Goal: Communication & Community: Answer question/provide support

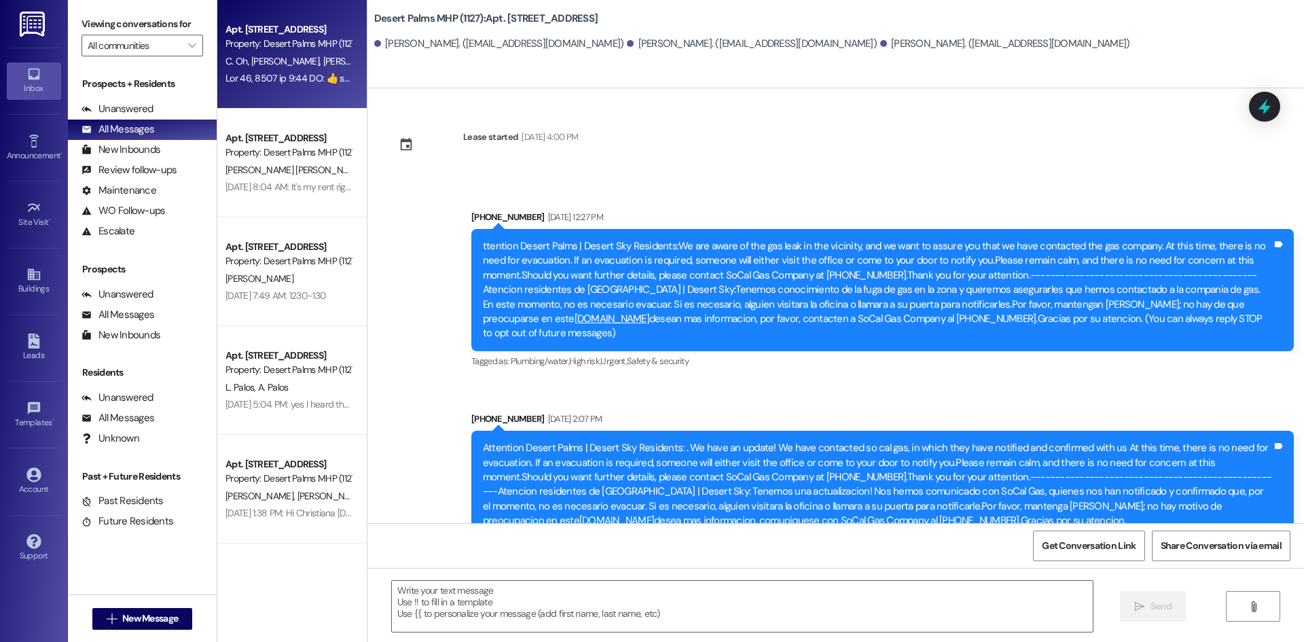
scroll to position [9766, 0]
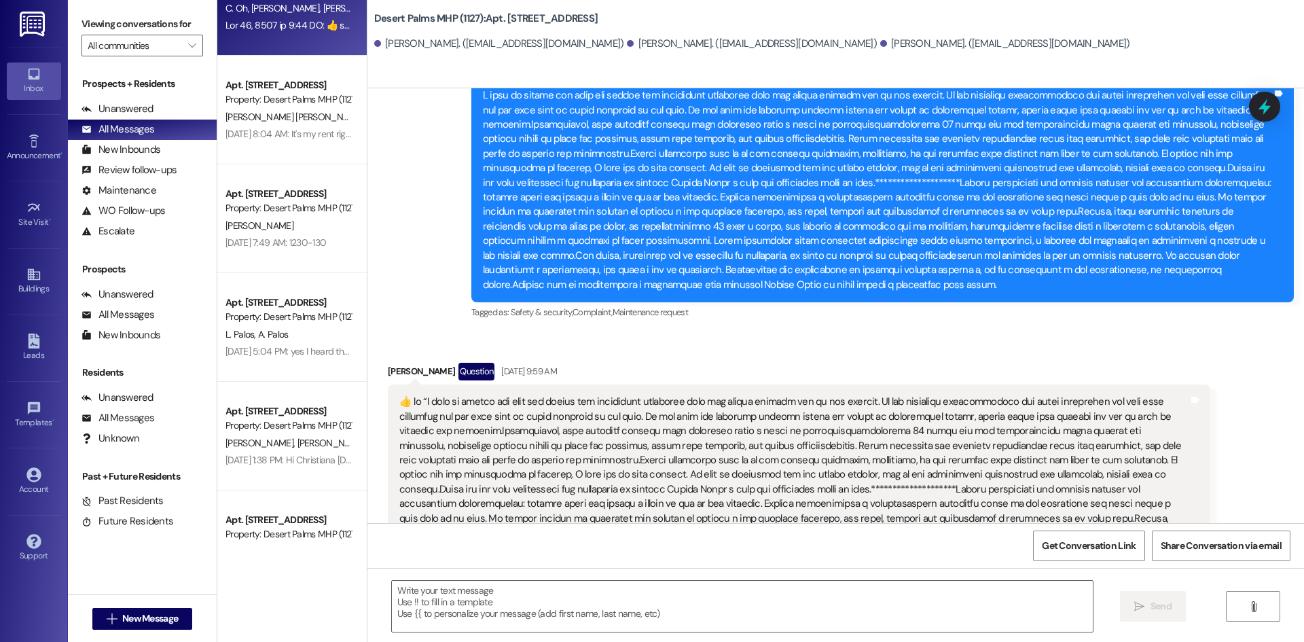
click at [274, 211] on div "Apt. [STREET_ADDRESS] Property: Desert Palms MHP (1127) C. Oh [PERSON_NAME] [PE…" at bounding box center [291, 272] width 149 height 545
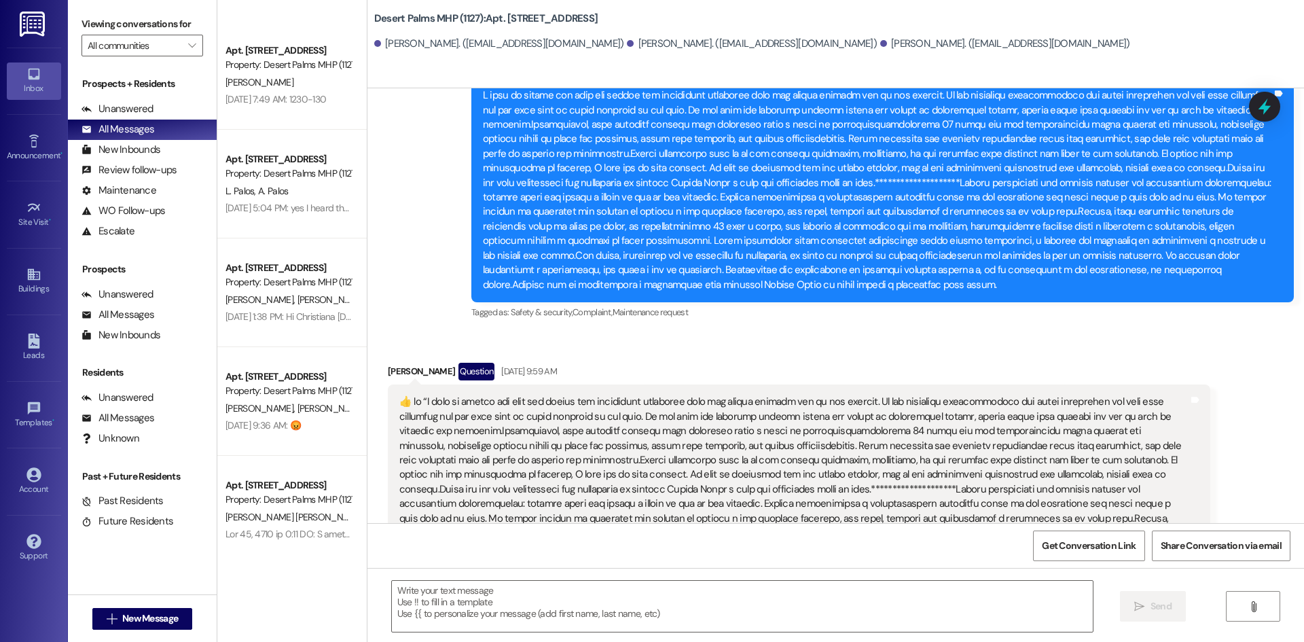
scroll to position [385, 0]
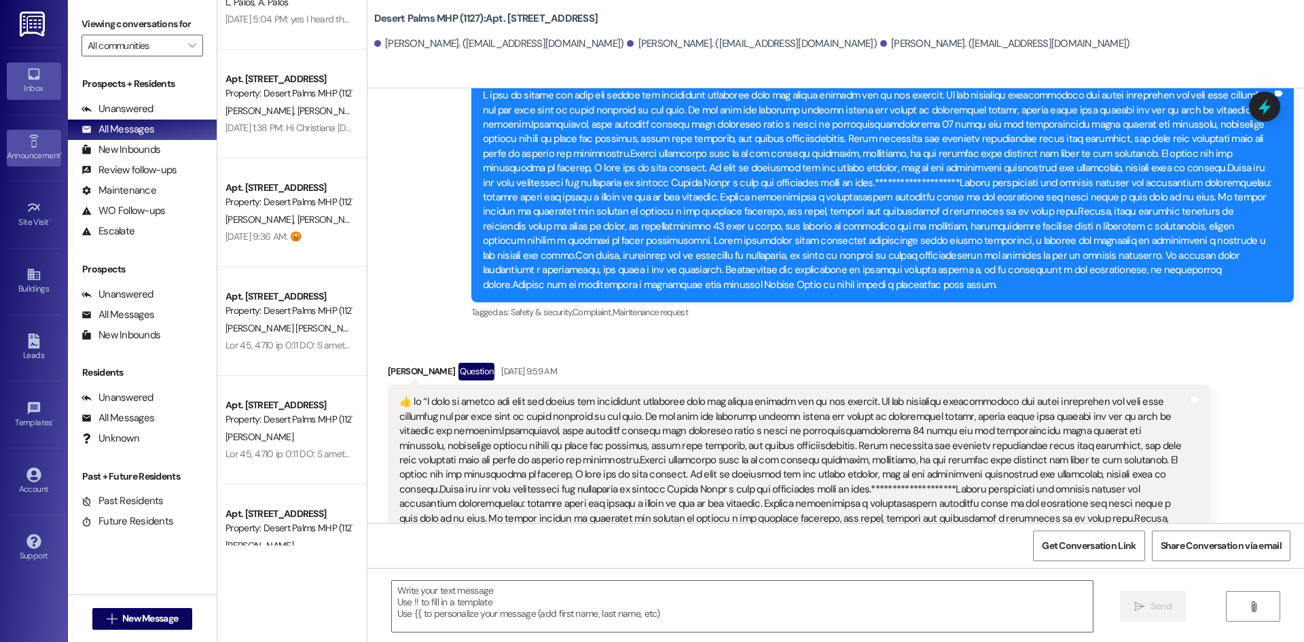
click at [24, 144] on link "Announcement •" at bounding box center [34, 148] width 54 height 37
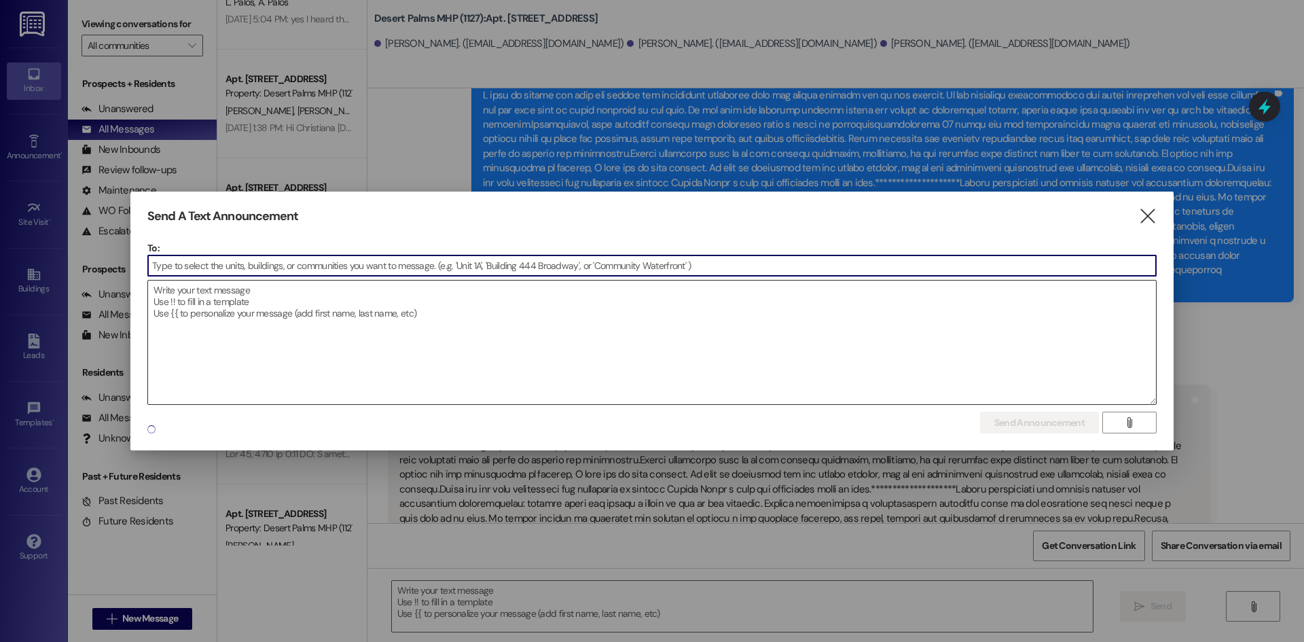
click at [423, 336] on textarea at bounding box center [652, 343] width 1008 height 124
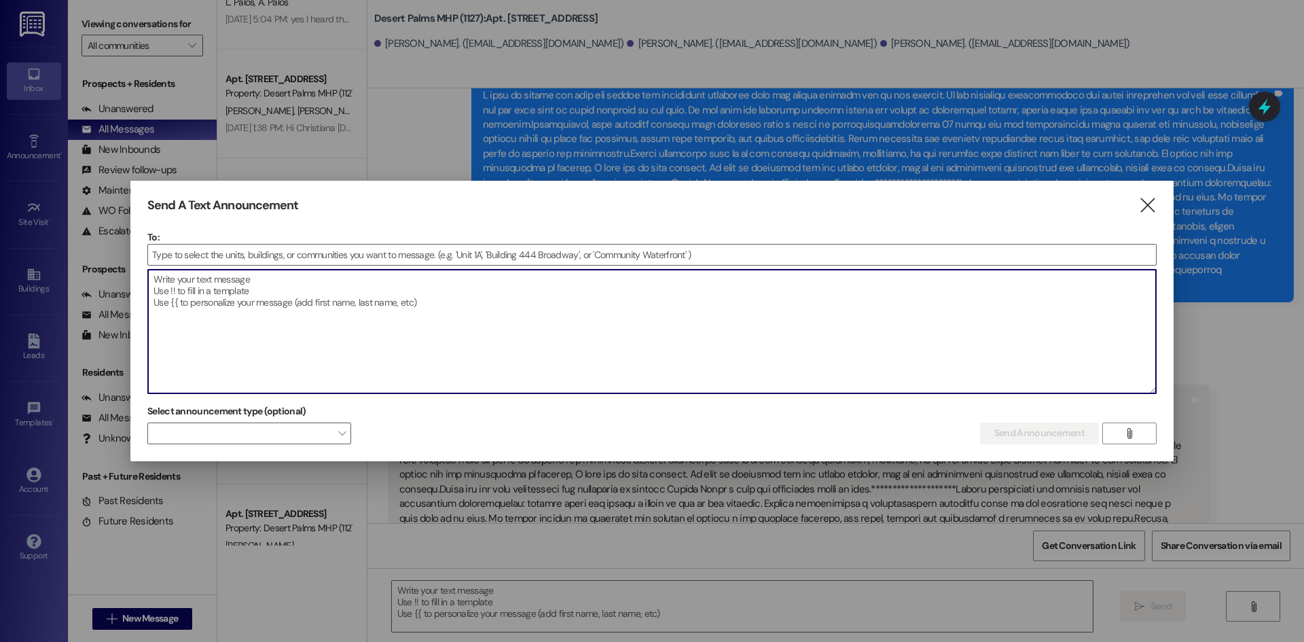
paste textarea "LOREMI DOLO SITAME CONSE ADI ELIT S DOEI TEM INCIDID. UTLABO ETD MAGNAALIQUA En…"
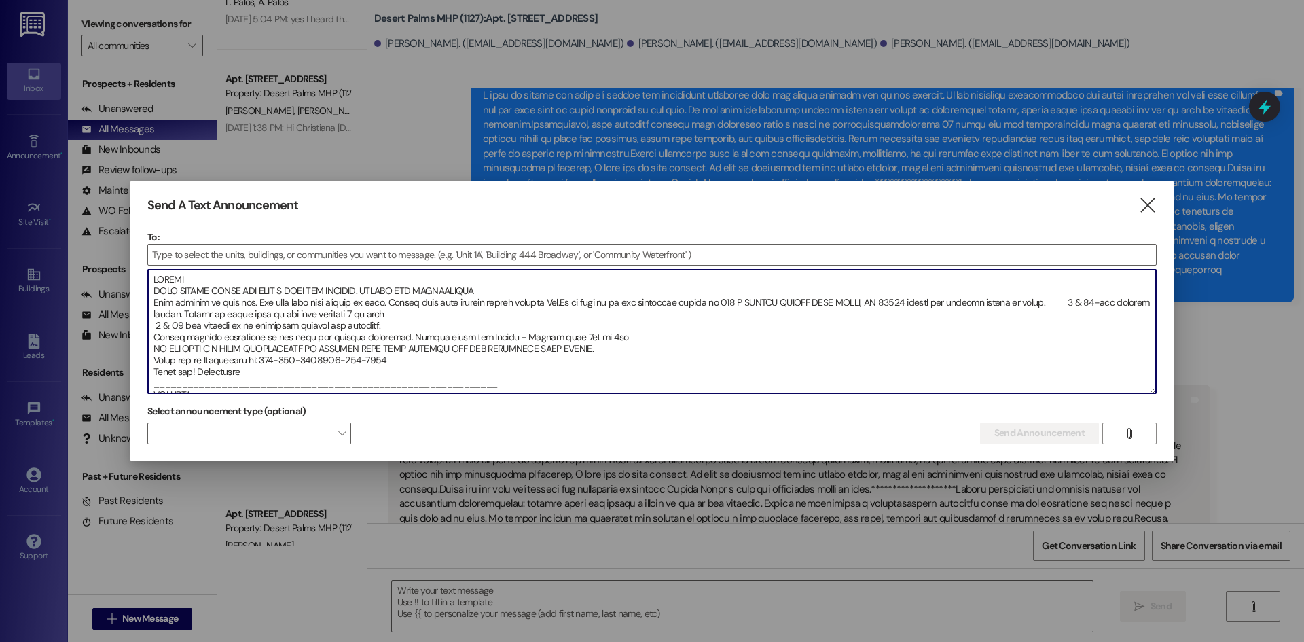
scroll to position [100, 0]
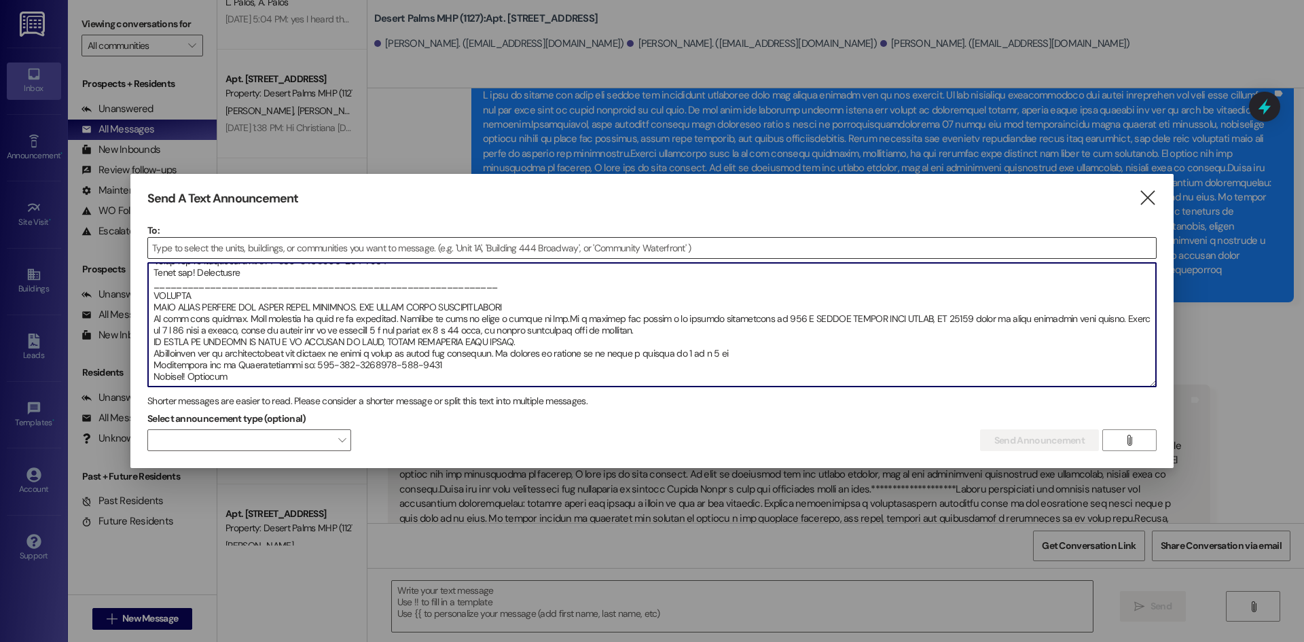
type textarea "LOREMI DOLO SITAME CONSE ADI ELIT S DOEI TEM INCIDID. UTLABO ETD MAGNAALIQUA En…"
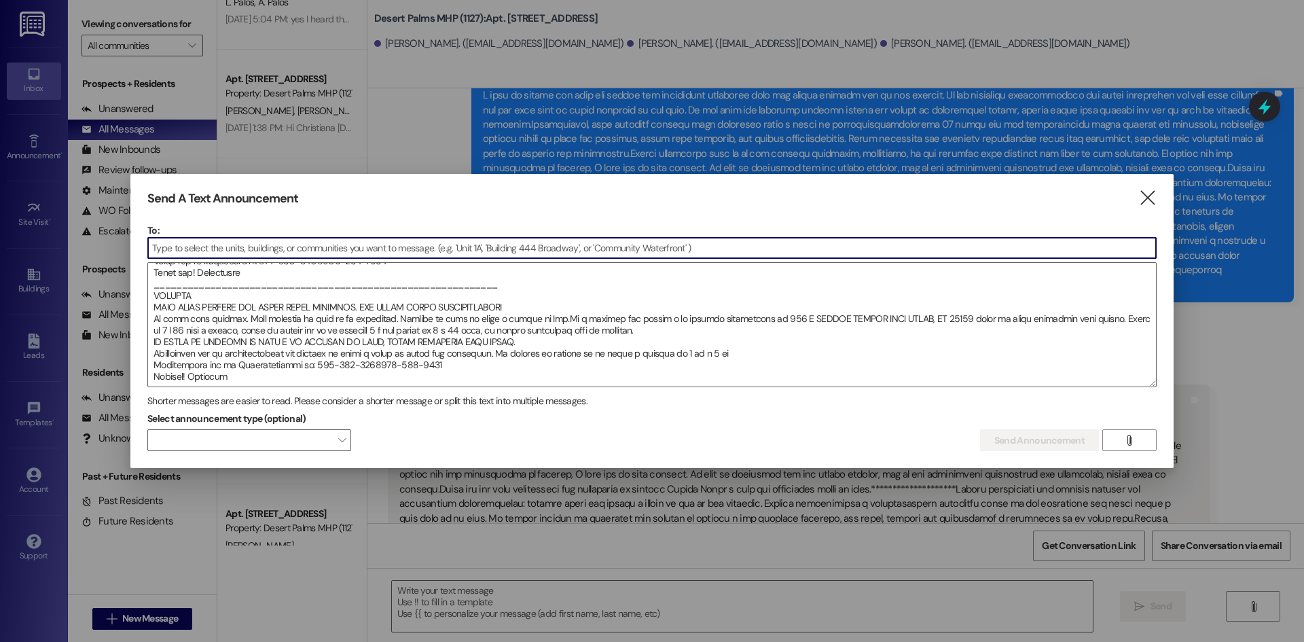
click at [340, 249] on input at bounding box center [652, 248] width 1008 height 20
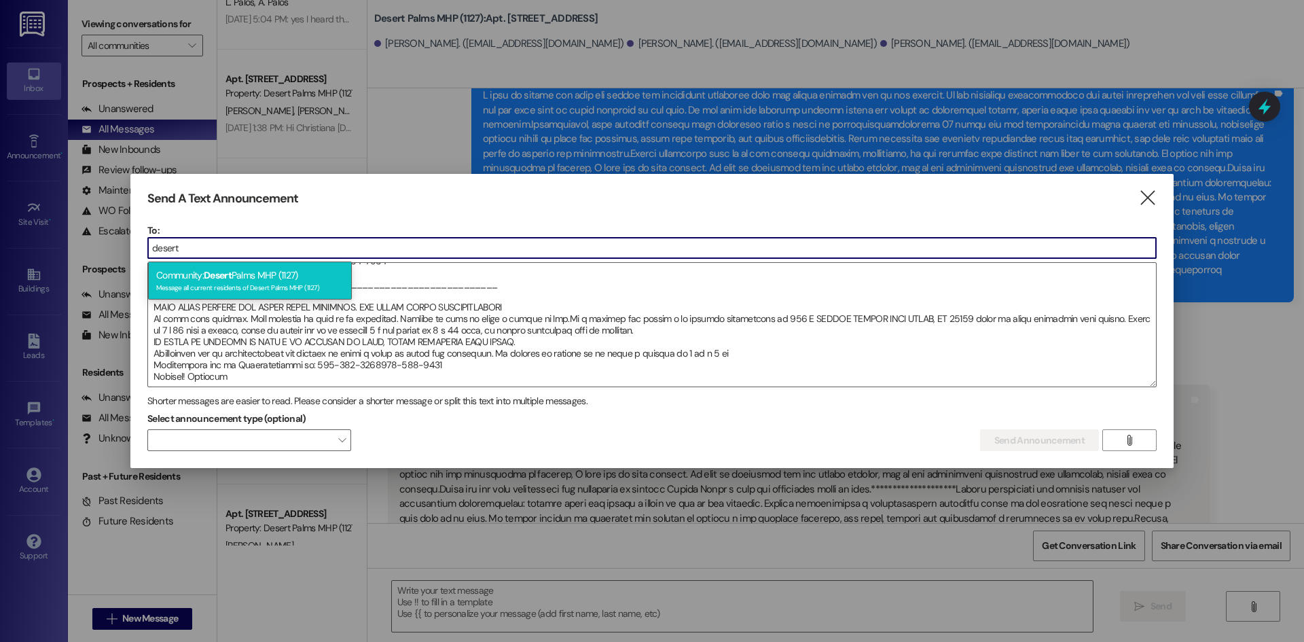
type input "desert"
click at [288, 270] on div "Community: Desert Palms MHP (1127) Message all current residents of Desert Palm…" at bounding box center [250, 281] width 204 height 39
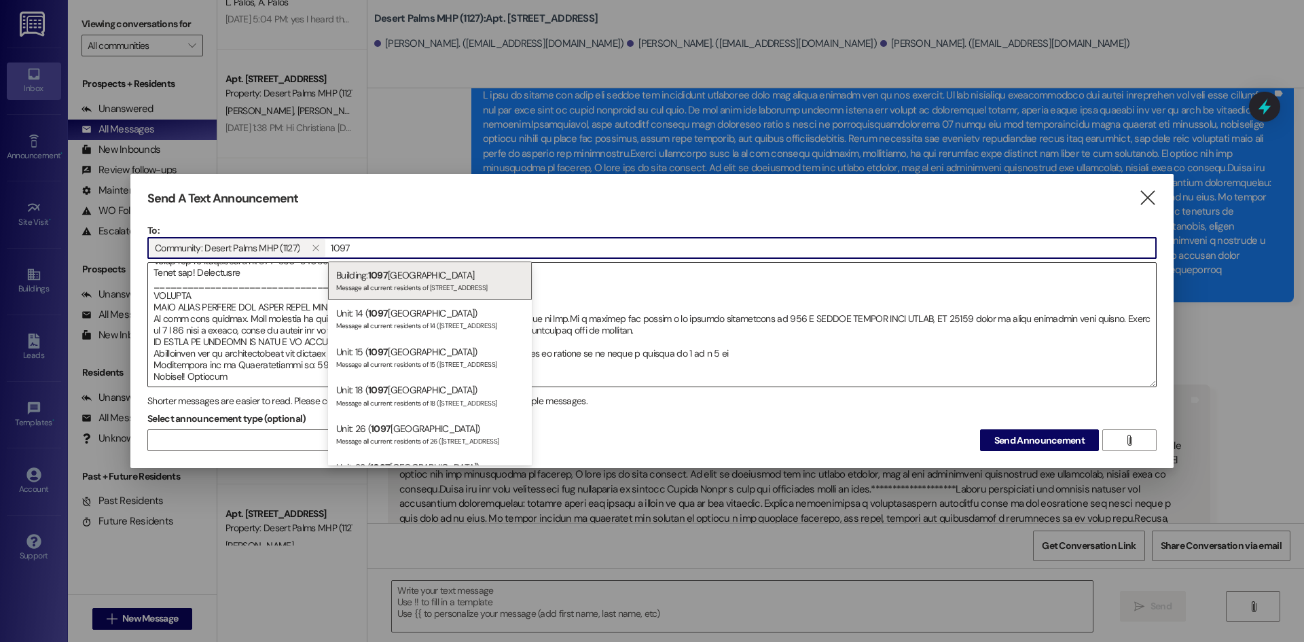
scroll to position [93, 0]
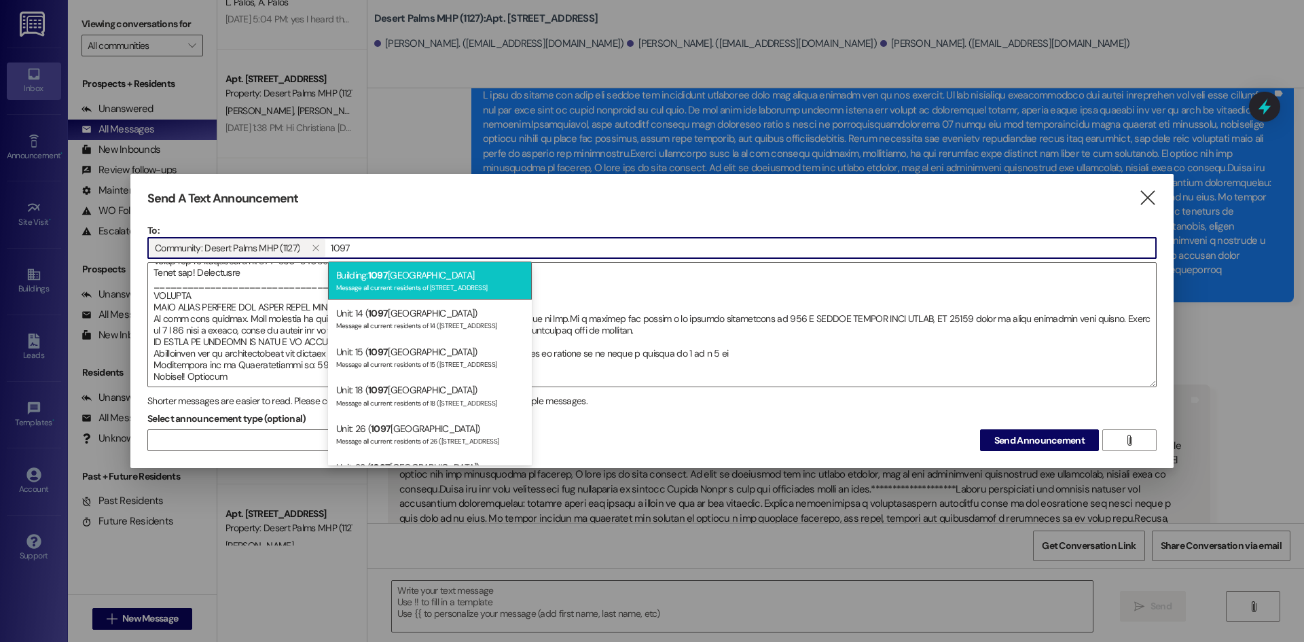
type input "1097"
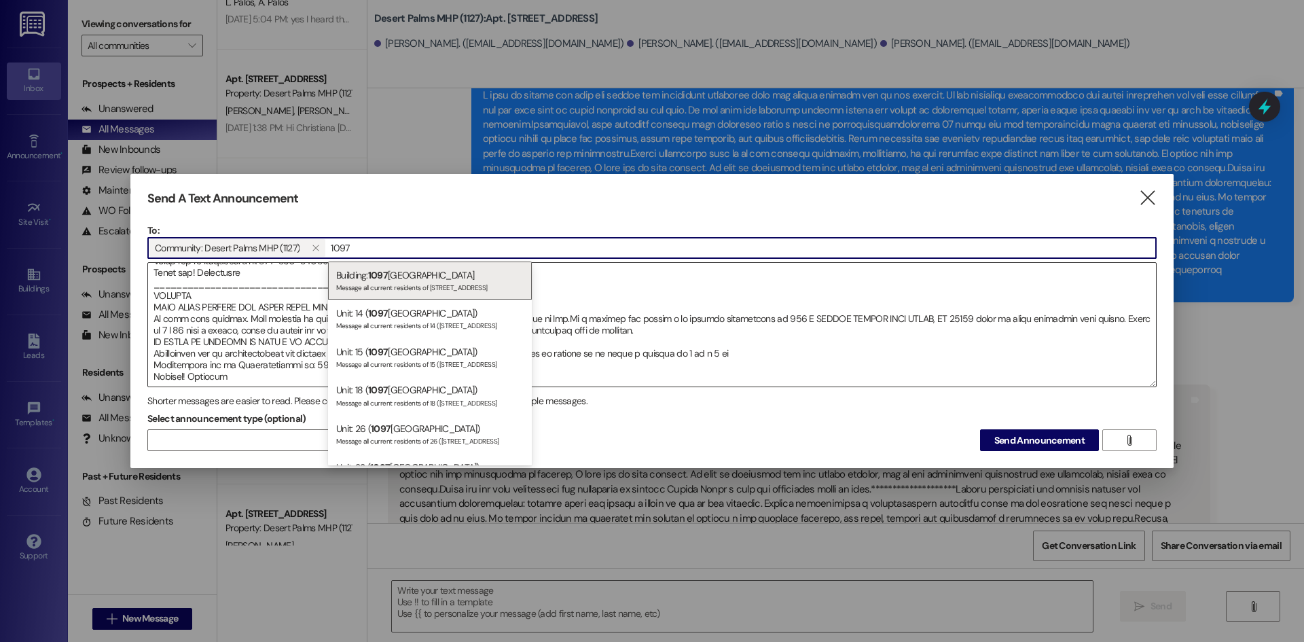
click at [382, 287] on div "Message all current residents of [STREET_ADDRESS]" at bounding box center [429, 287] width 187 height 12
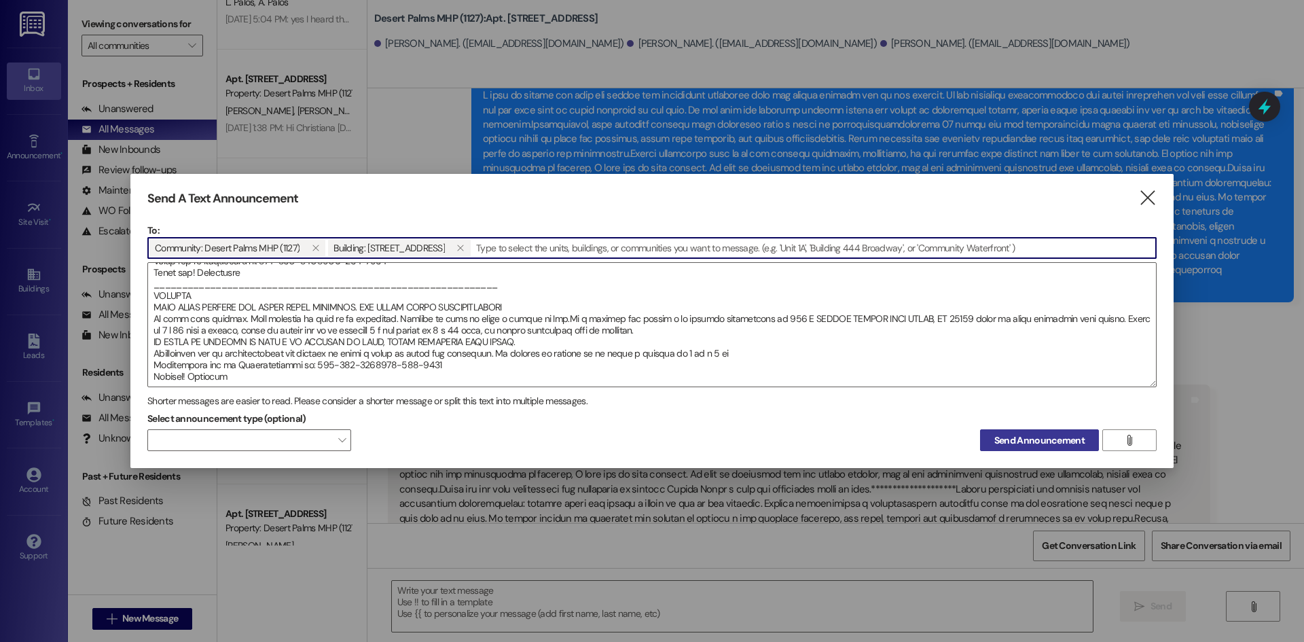
drag, startPoint x: 1044, startPoint y: 440, endPoint x: 1041, endPoint y: 433, distance: 7.3
click at [1043, 441] on span "Send Announcement" at bounding box center [1039, 440] width 90 height 14
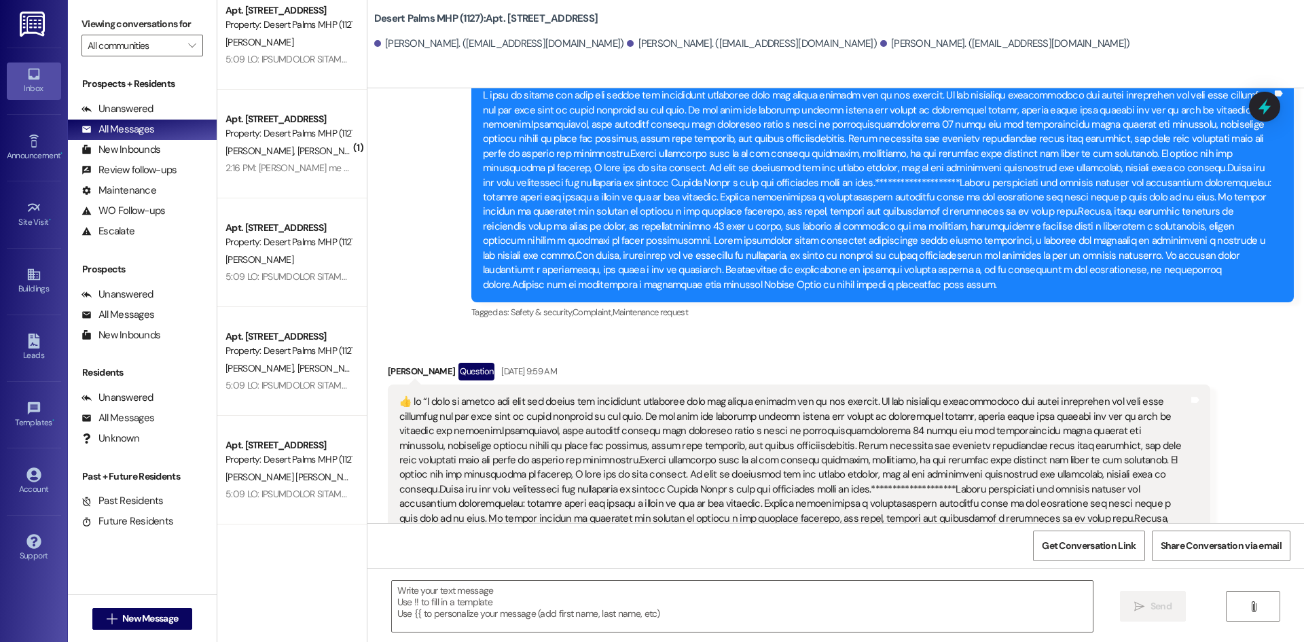
scroll to position [0, 0]
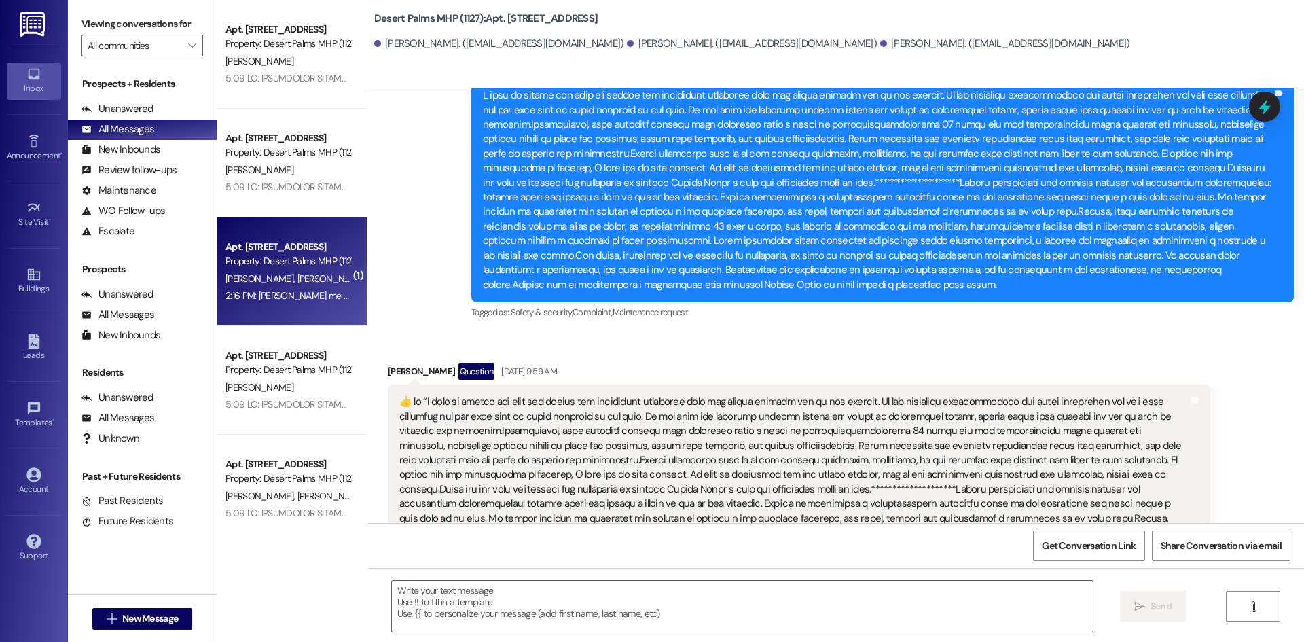
click at [311, 262] on div "Property: Desert Palms MHP (1127)" at bounding box center [289, 261] width 126 height 14
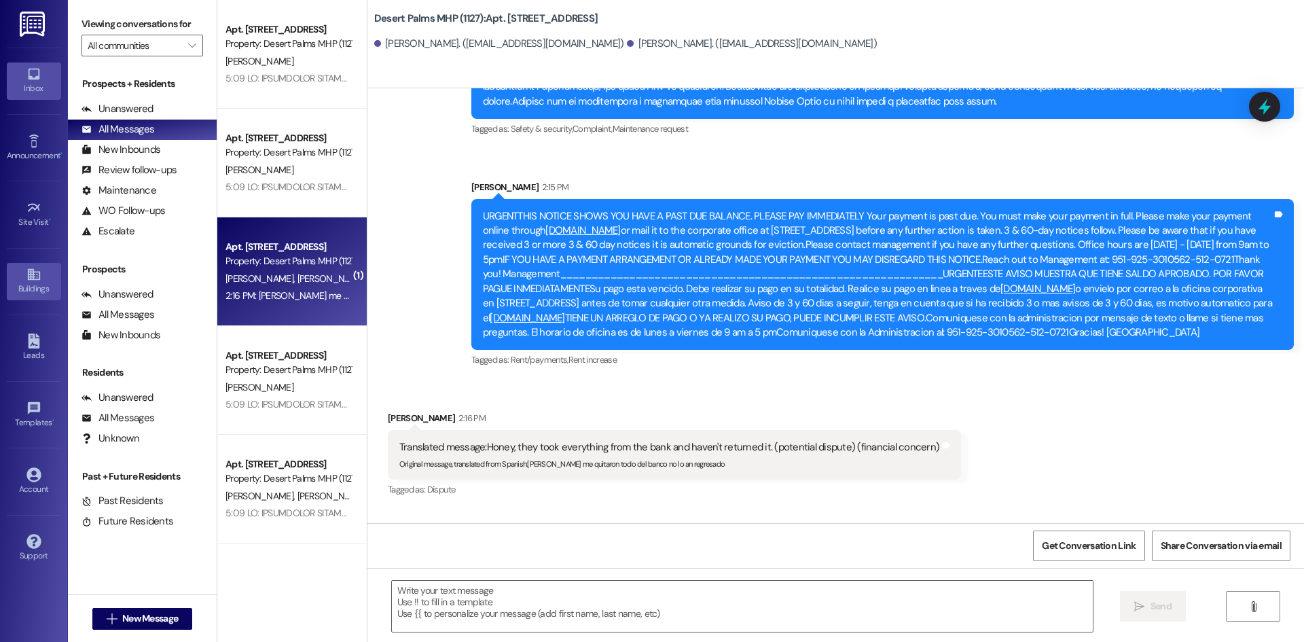
scroll to position [7782, 0]
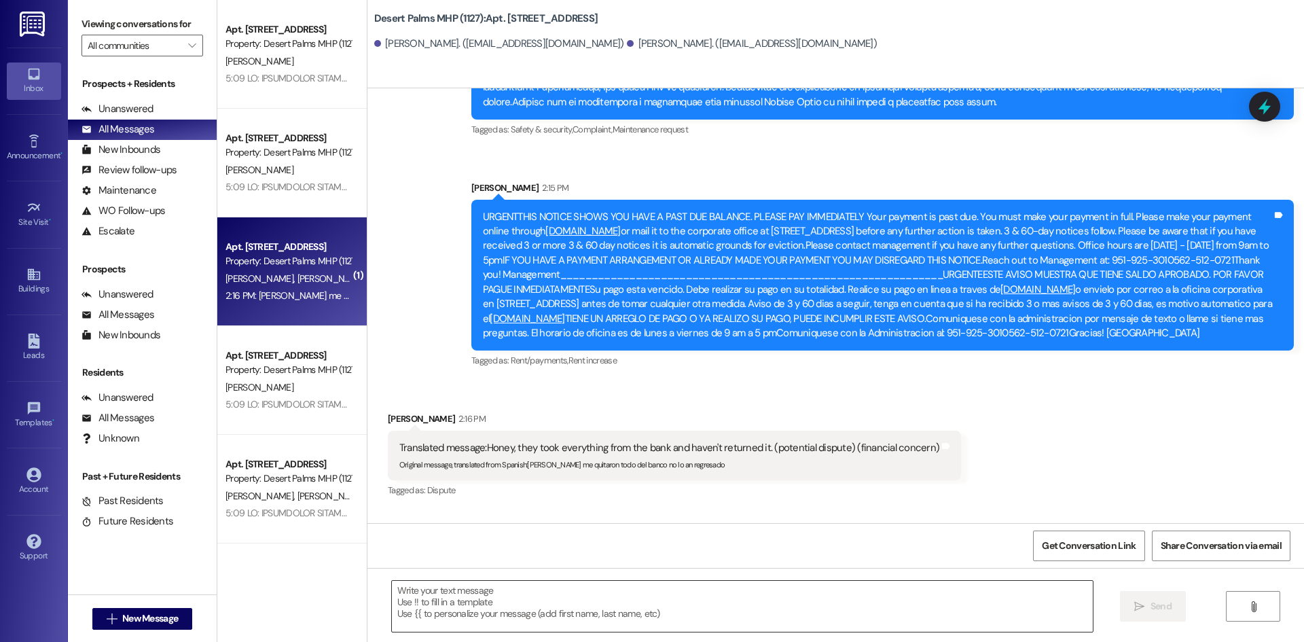
click at [510, 615] on textarea at bounding box center [742, 606] width 701 height 51
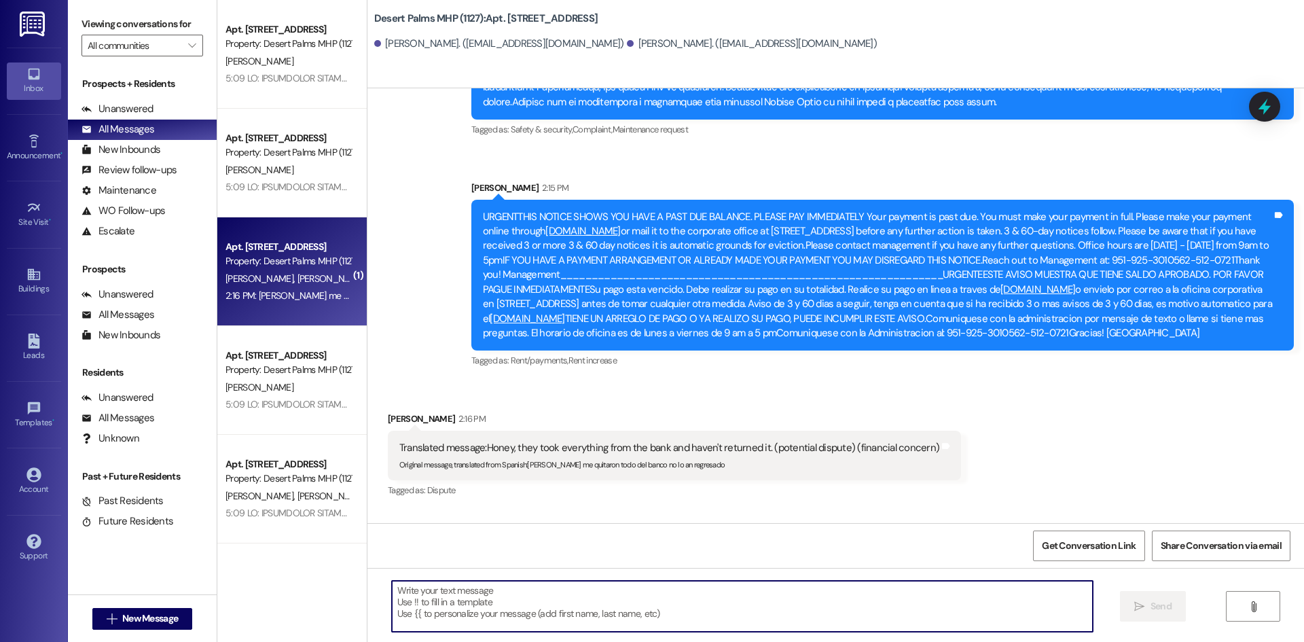
click at [507, 617] on textarea at bounding box center [742, 606] width 701 height 51
type textarea "OK CALL ME"
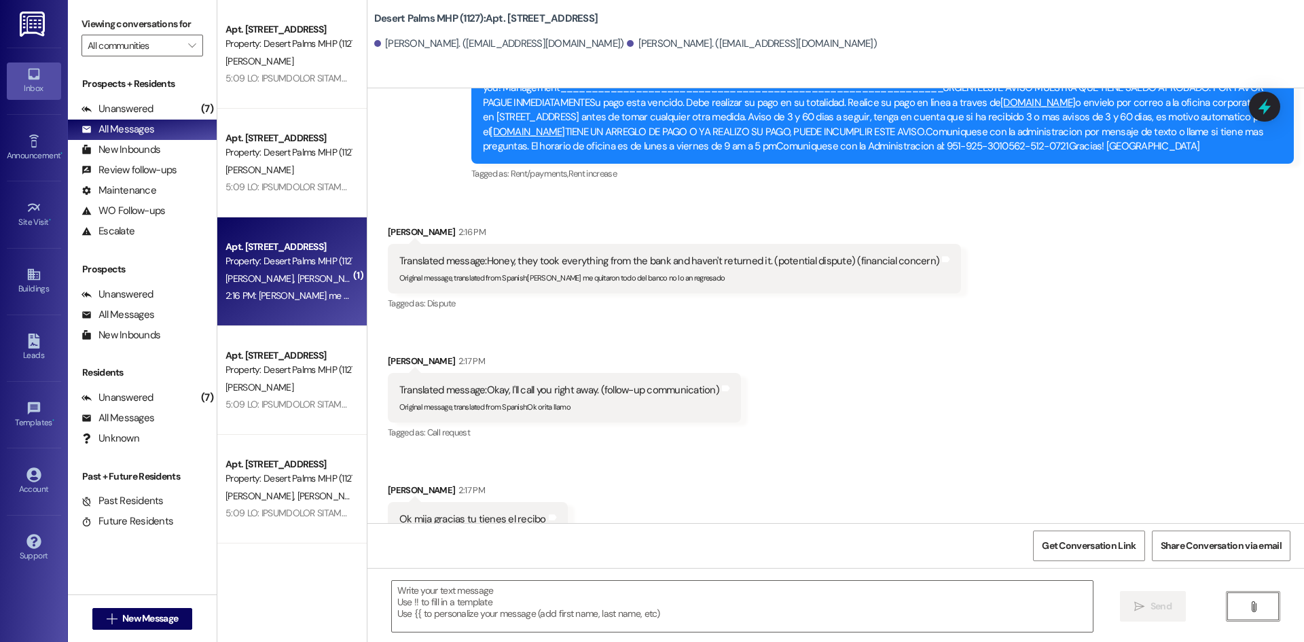
scroll to position [7972, 0]
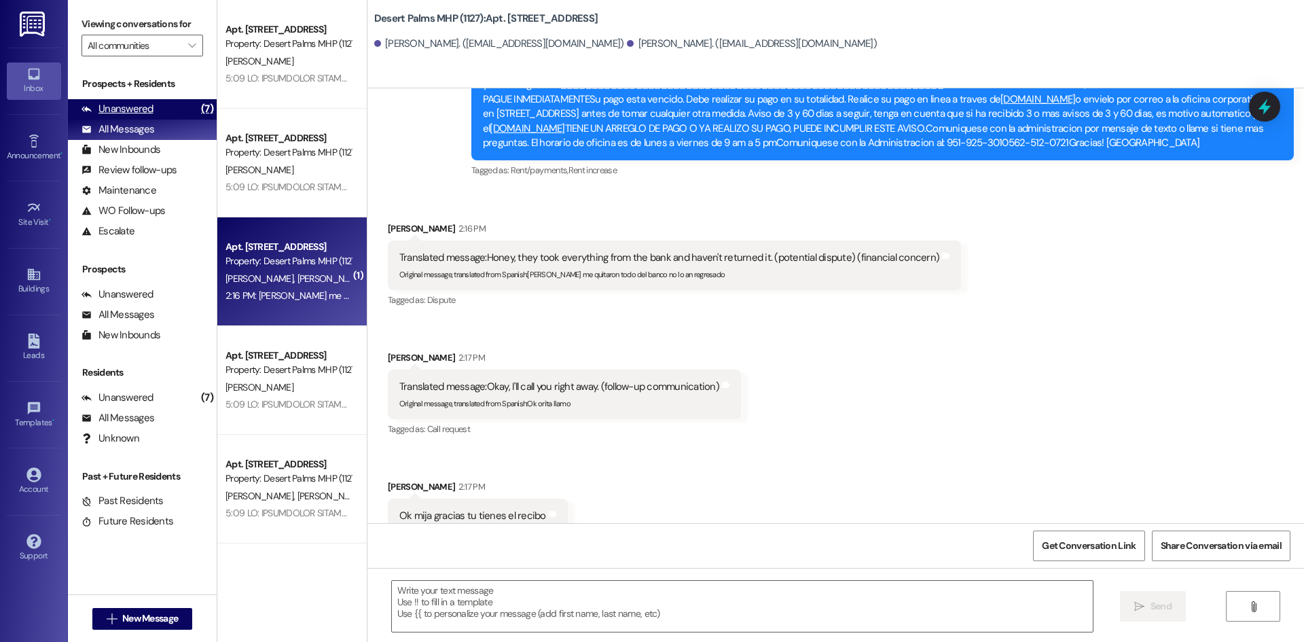
click at [137, 115] on div "Unanswered" at bounding box center [118, 109] width 72 height 14
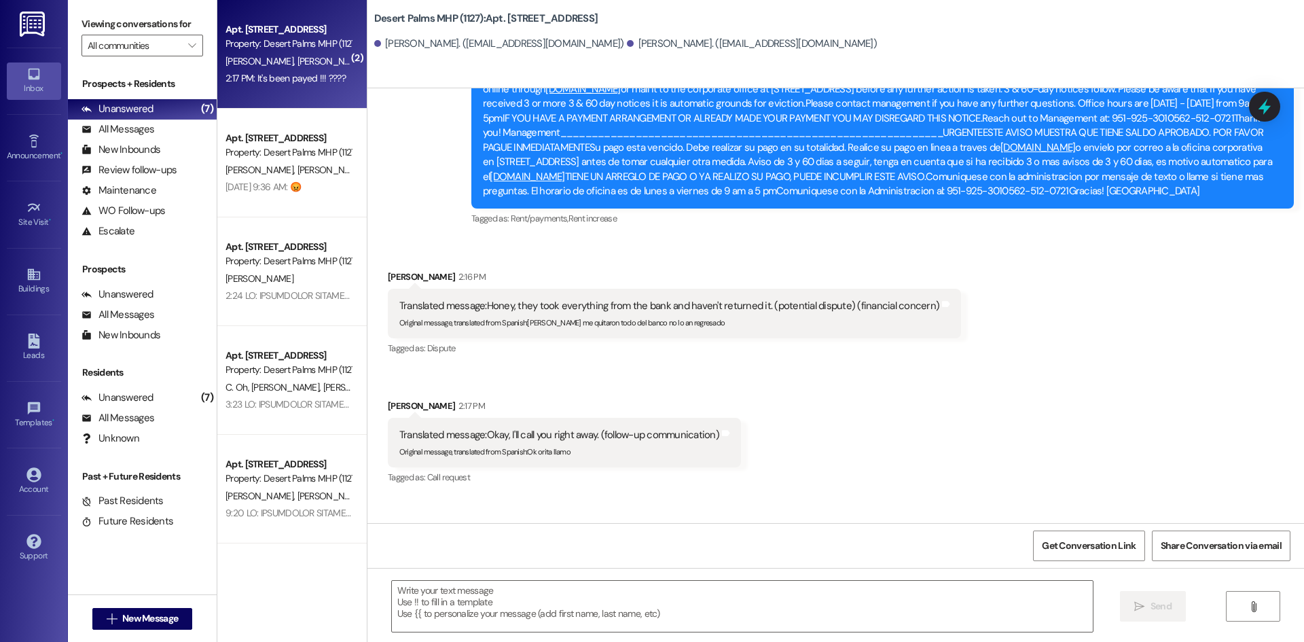
scroll to position [7911, 0]
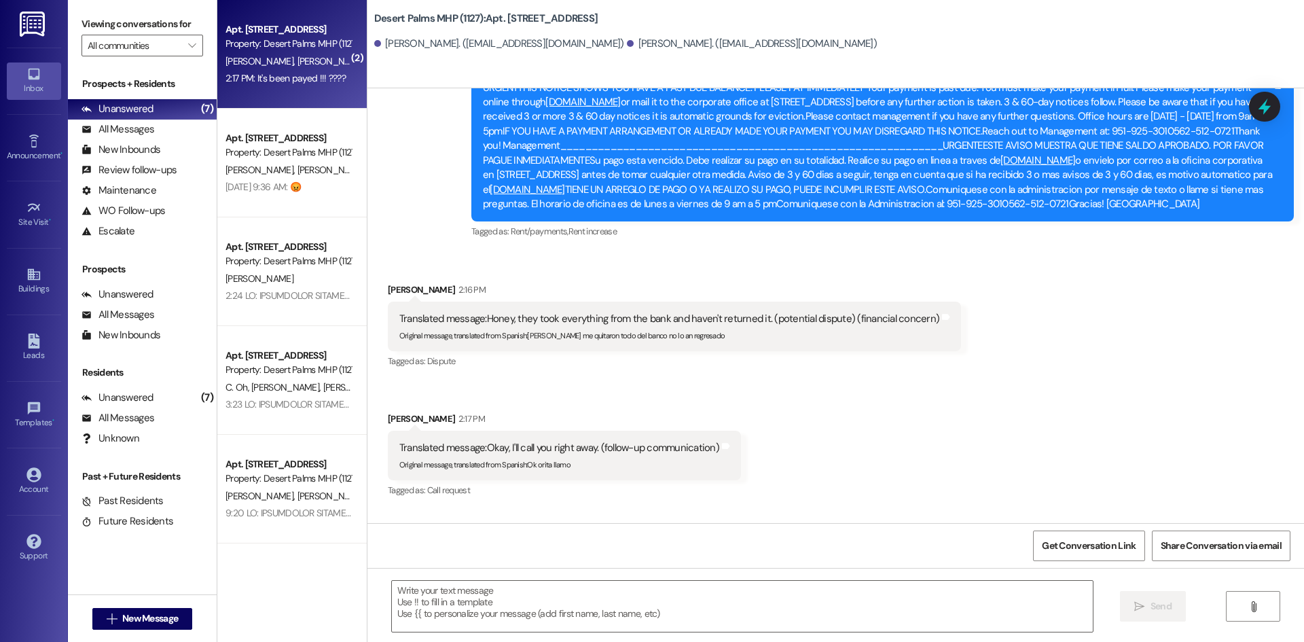
click at [310, 47] on div "Property: Desert Palms MHP (1127)" at bounding box center [289, 44] width 126 height 14
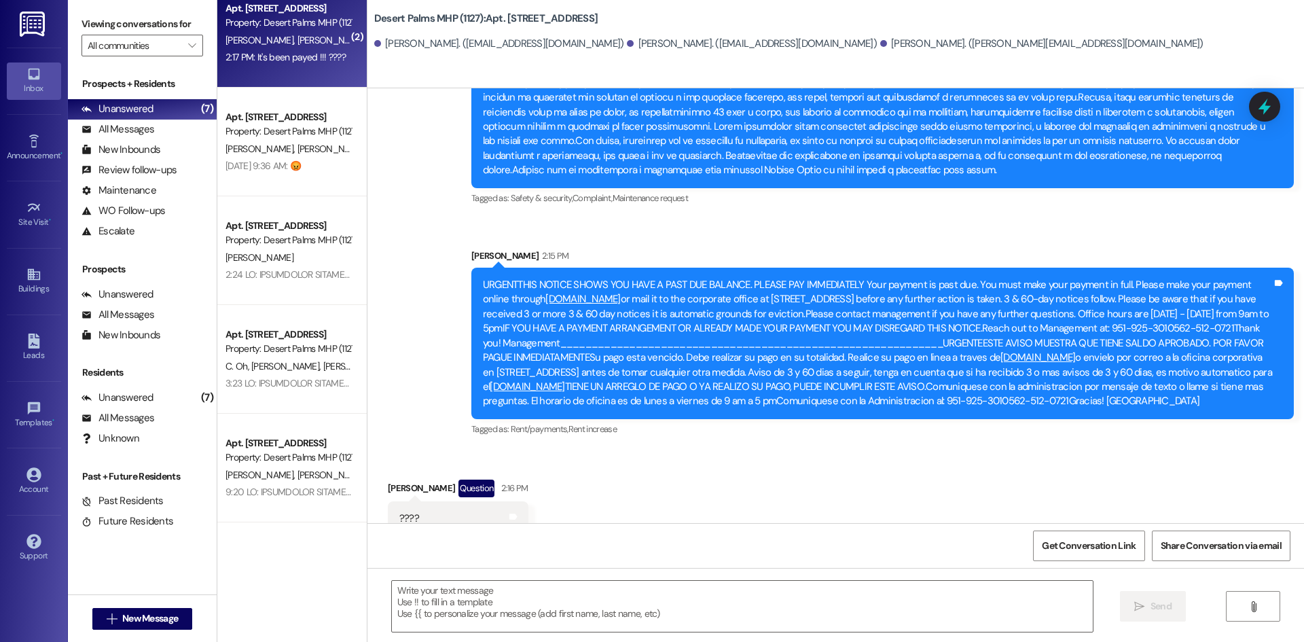
scroll to position [14179, 0]
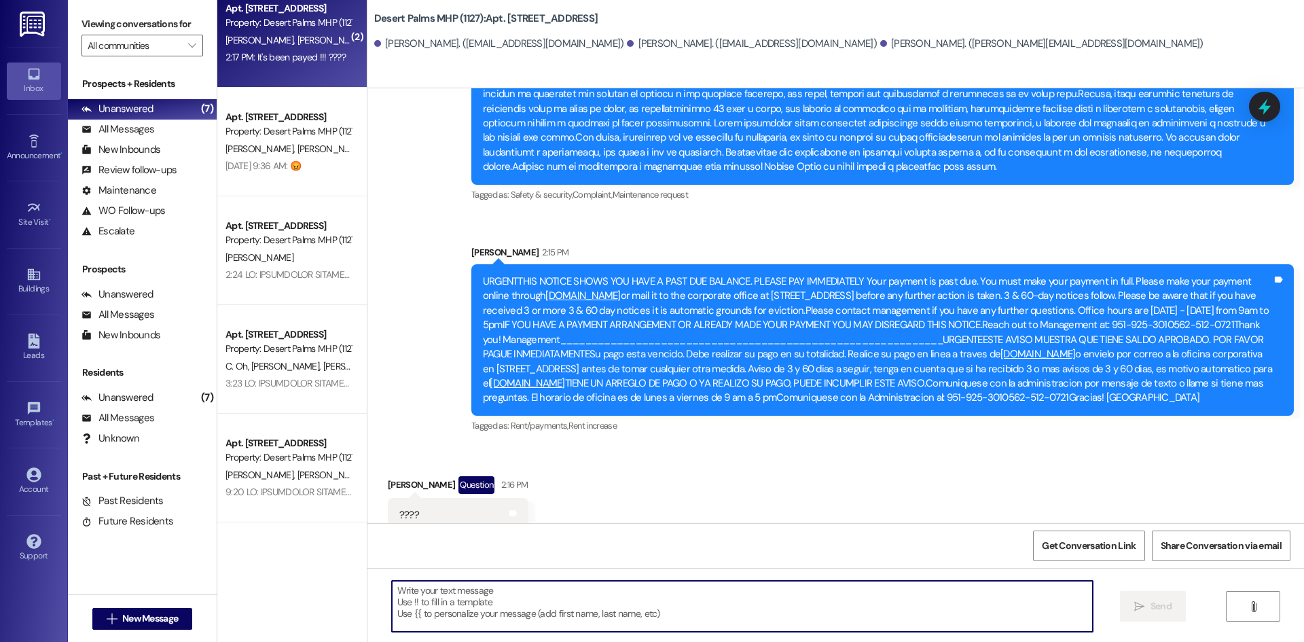
drag, startPoint x: 496, startPoint y: 613, endPoint x: 450, endPoint y: 566, distance: 65.3
click at [491, 602] on textarea at bounding box center [742, 606] width 701 height 51
type textarea "it says at the bottomed if you have paid disregard.. silly"
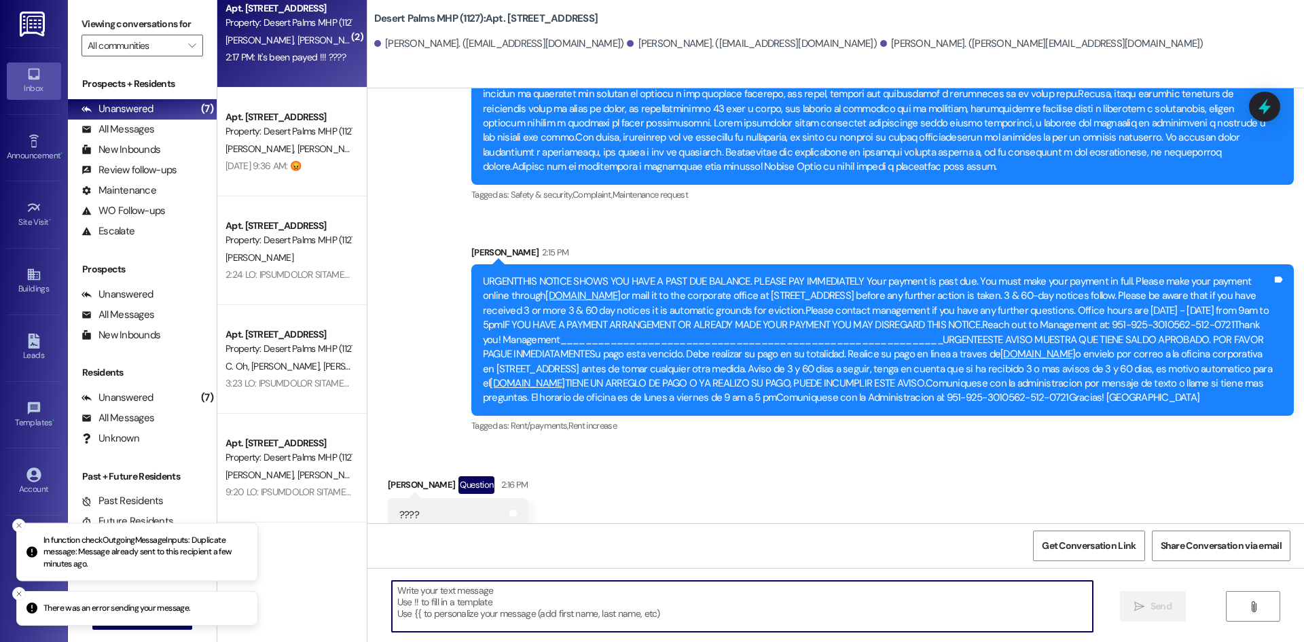
scroll to position [14179, 0]
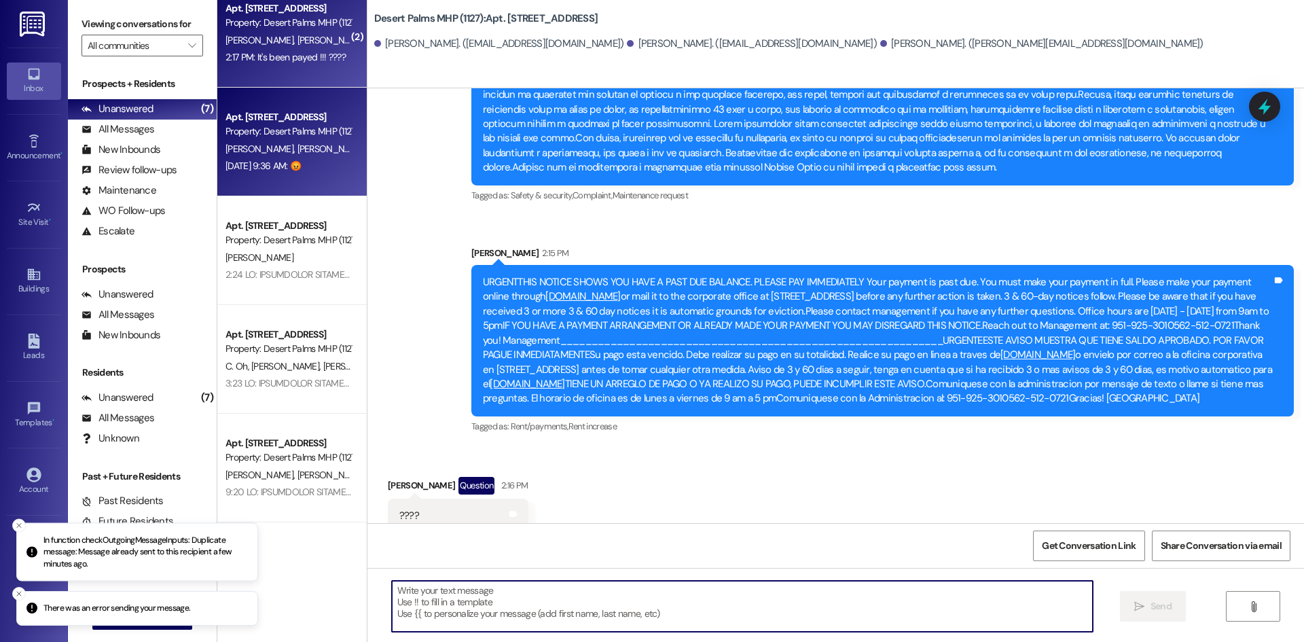
click at [247, 118] on div "Apt. [STREET_ADDRESS]" at bounding box center [289, 117] width 126 height 14
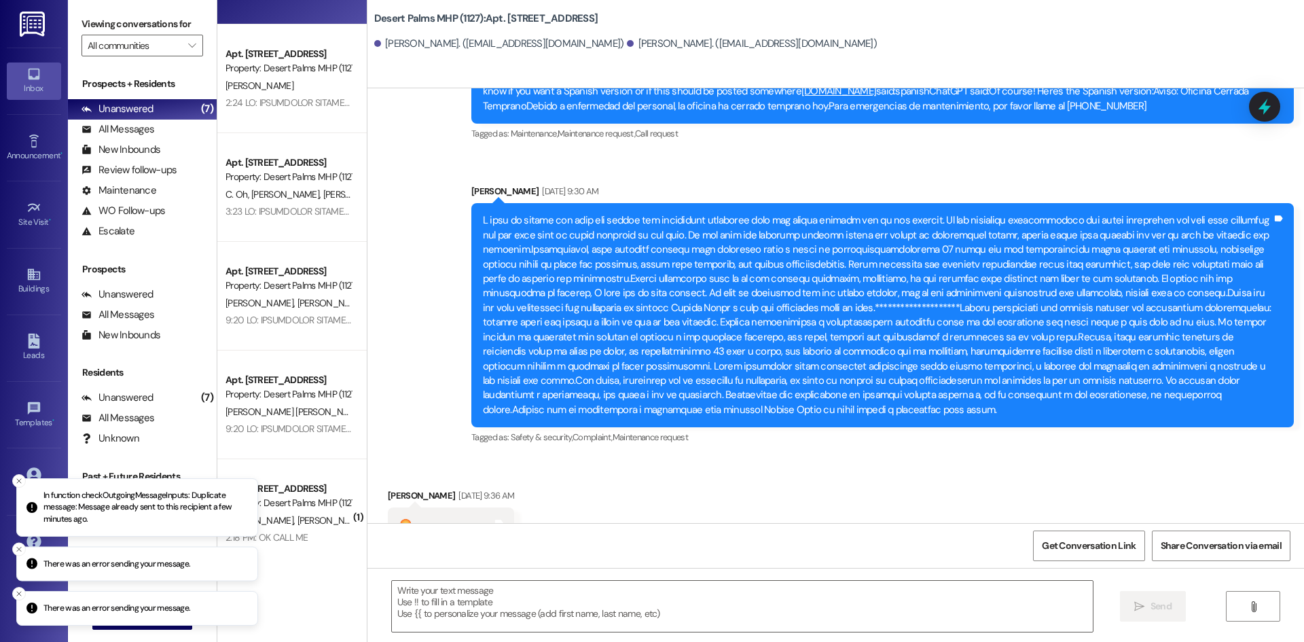
scroll to position [3786, 0]
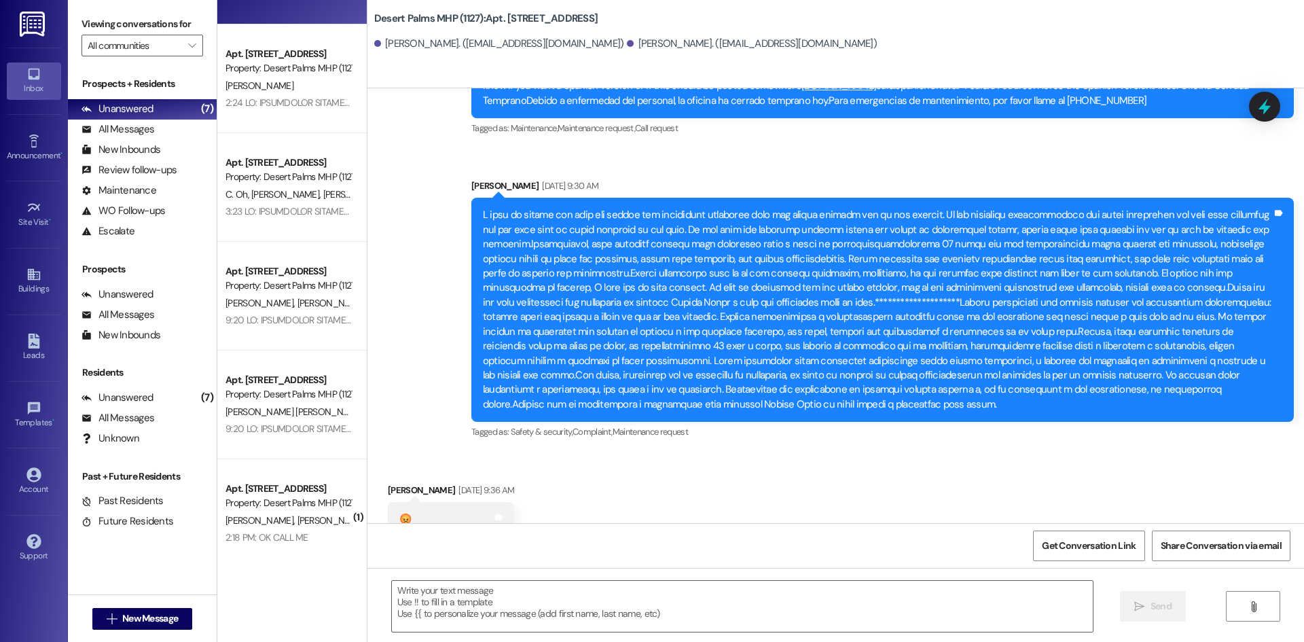
click at [845, 208] on div at bounding box center [877, 310] width 789 height 204
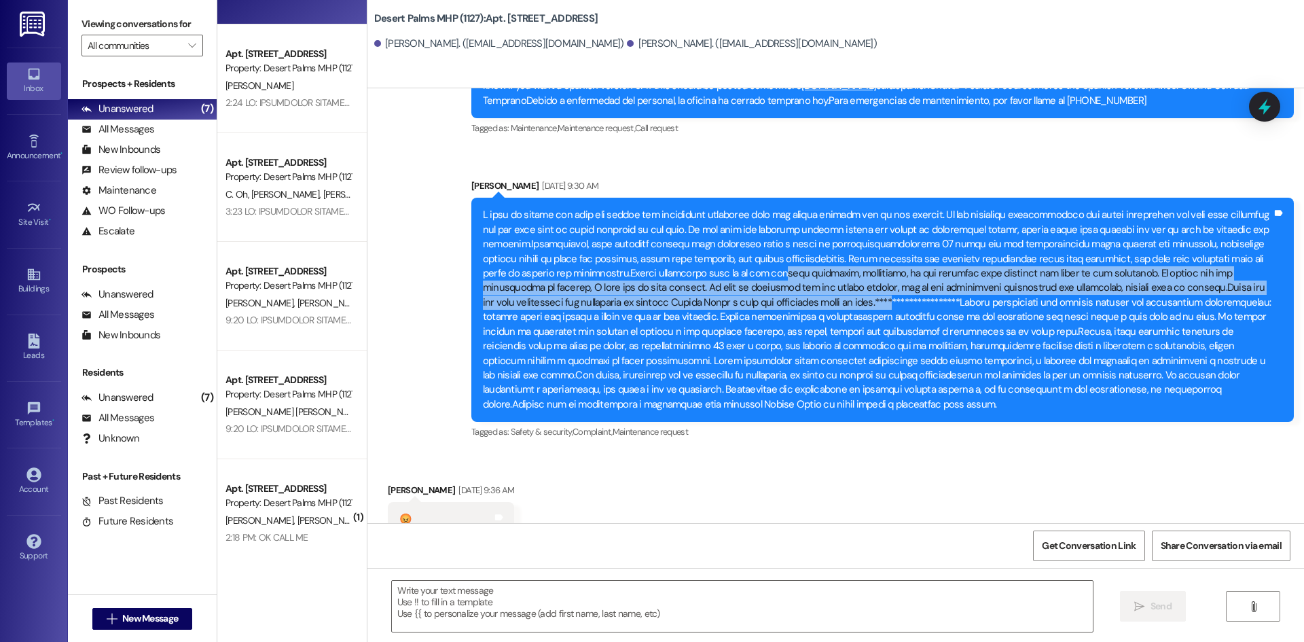
drag, startPoint x: 821, startPoint y: 259, endPoint x: 757, endPoint y: 230, distance: 69.6
click at [757, 230] on div at bounding box center [877, 310] width 789 height 204
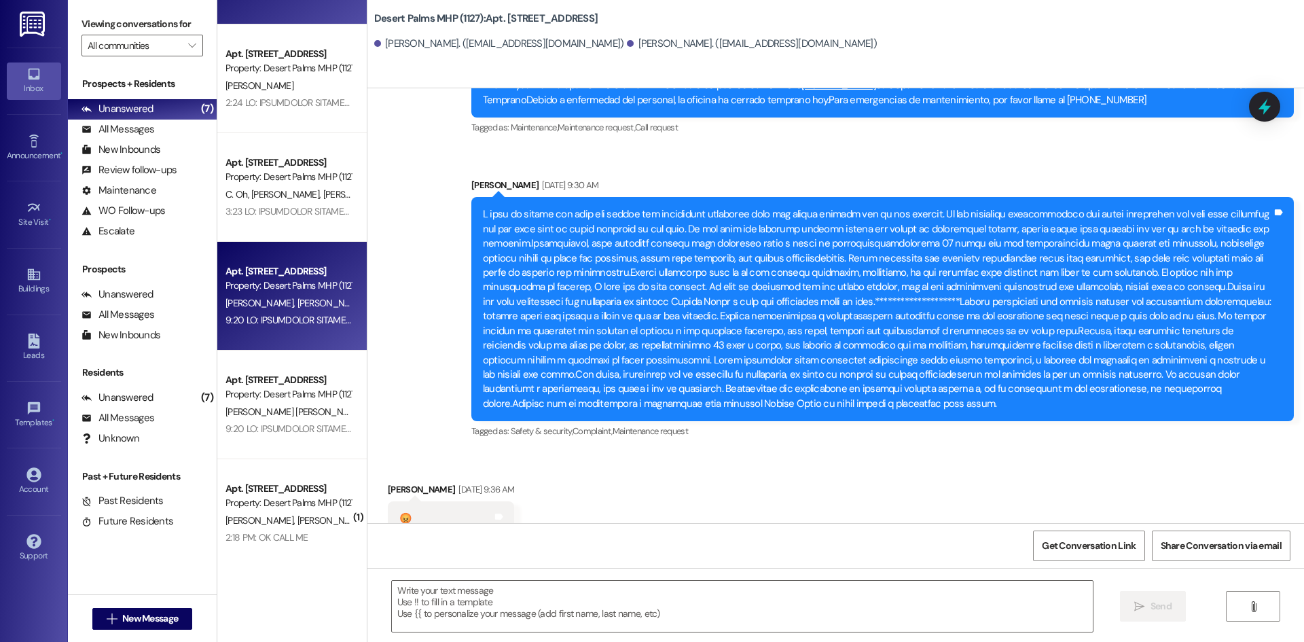
click at [240, 276] on div "Apt. [STREET_ADDRESS]" at bounding box center [289, 271] width 126 height 14
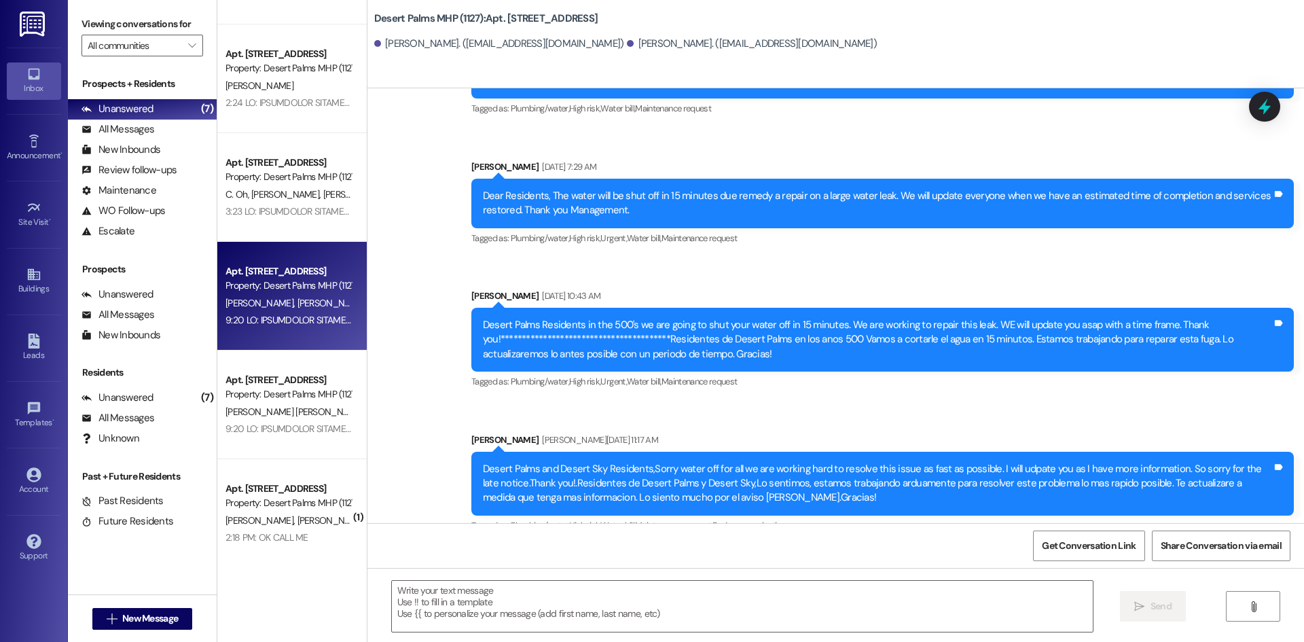
scroll to position [15428, 0]
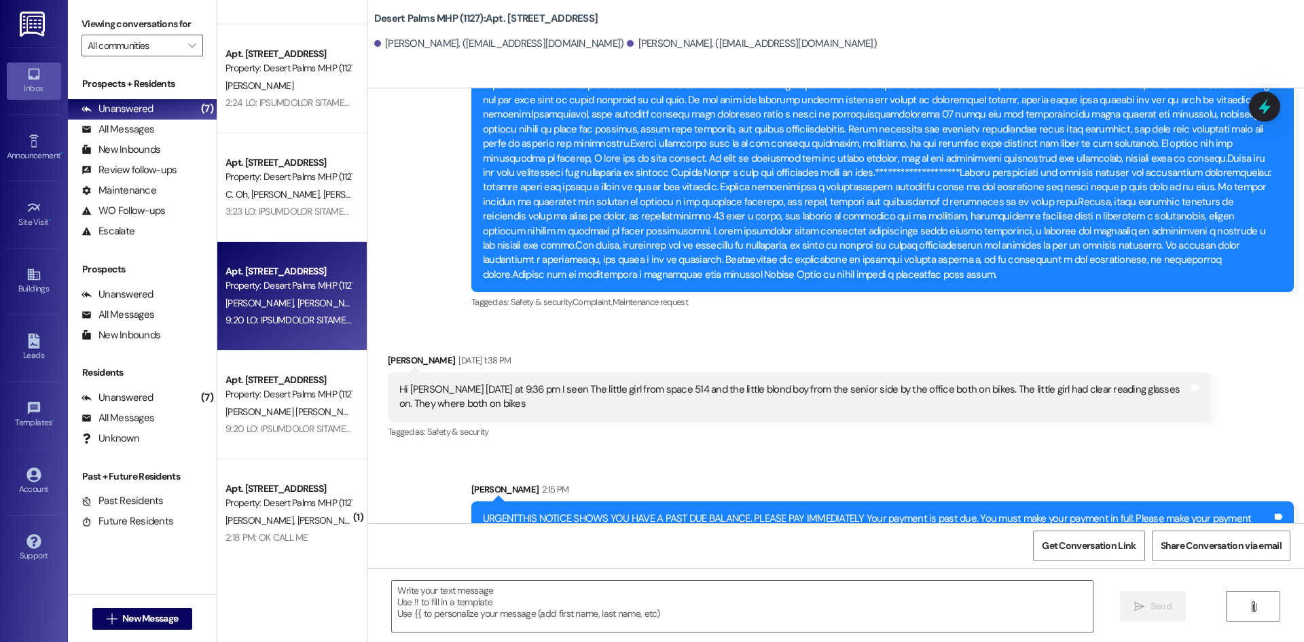
click at [285, 512] on div "[PERSON_NAME] [PERSON_NAME]" at bounding box center [288, 520] width 128 height 17
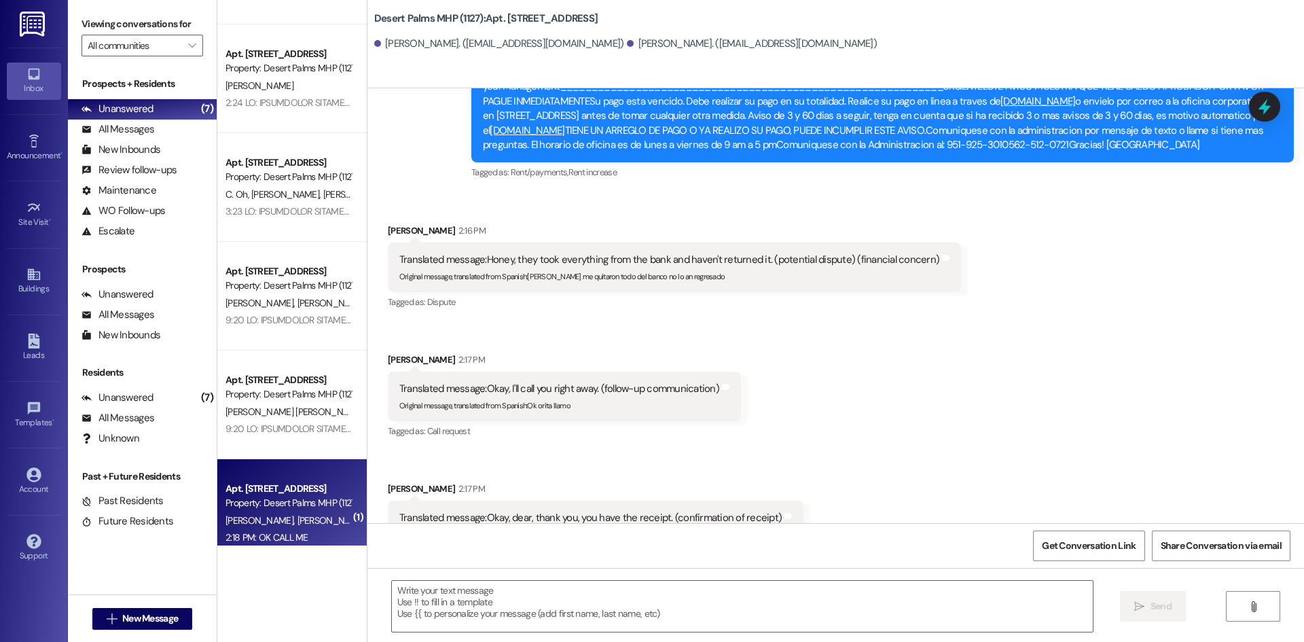
scroll to position [8006, 0]
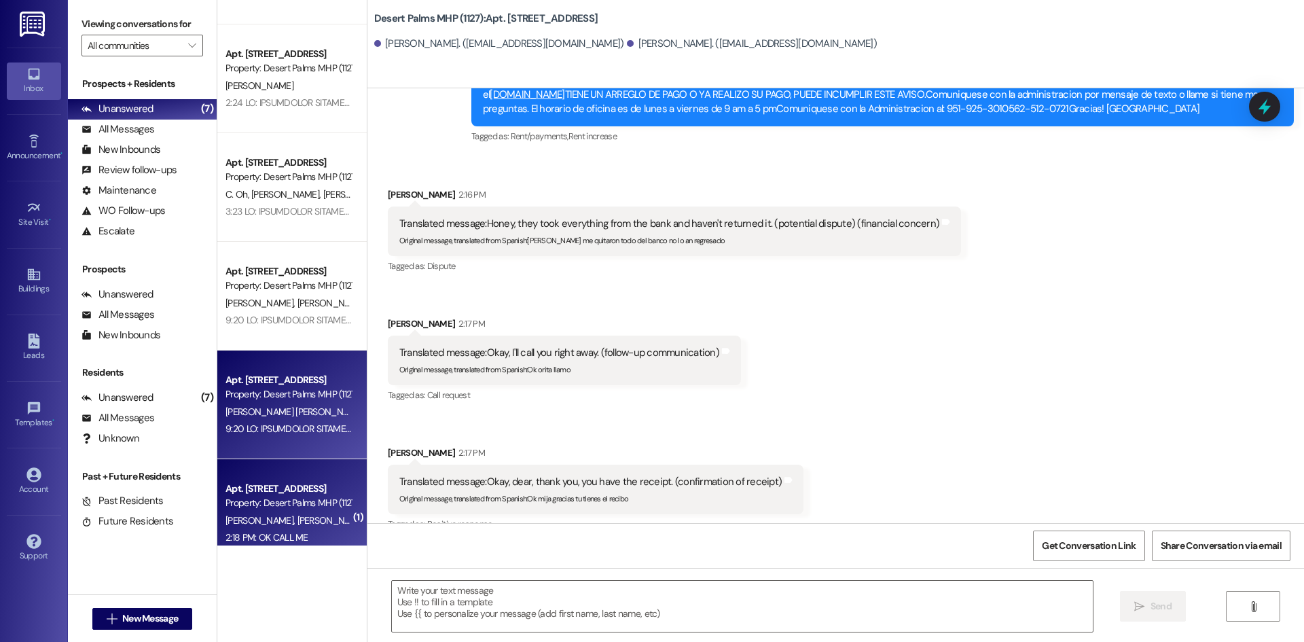
click at [298, 420] on div at bounding box center [288, 428] width 128 height 17
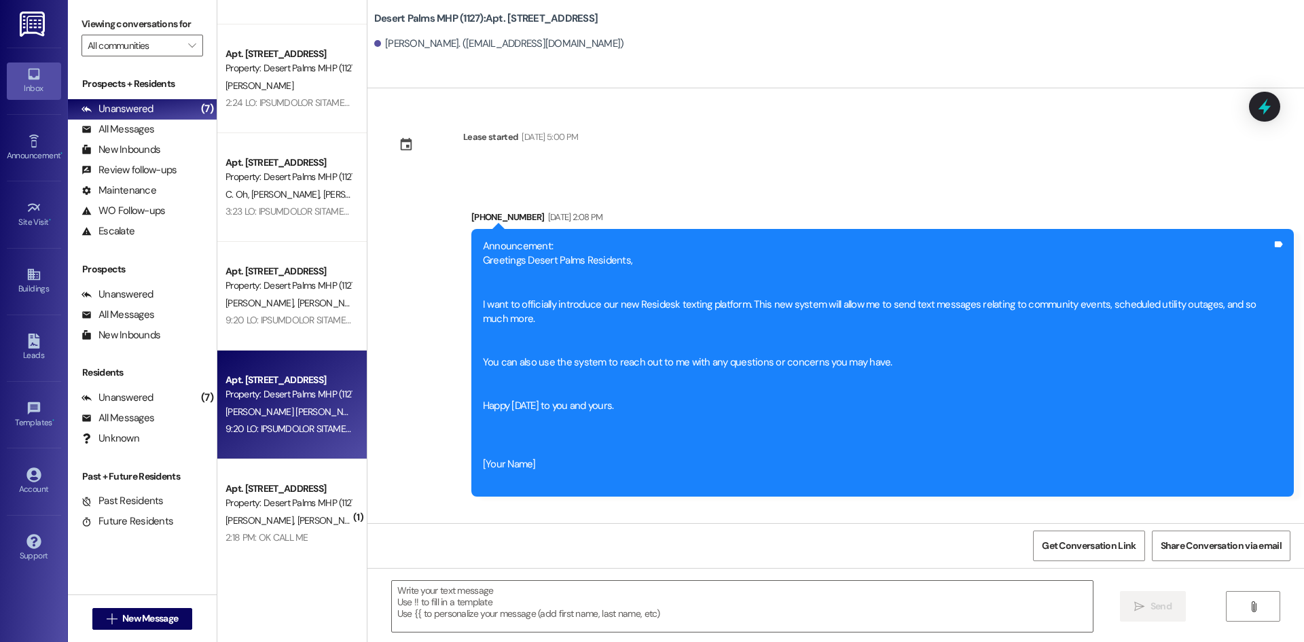
scroll to position [66649, 0]
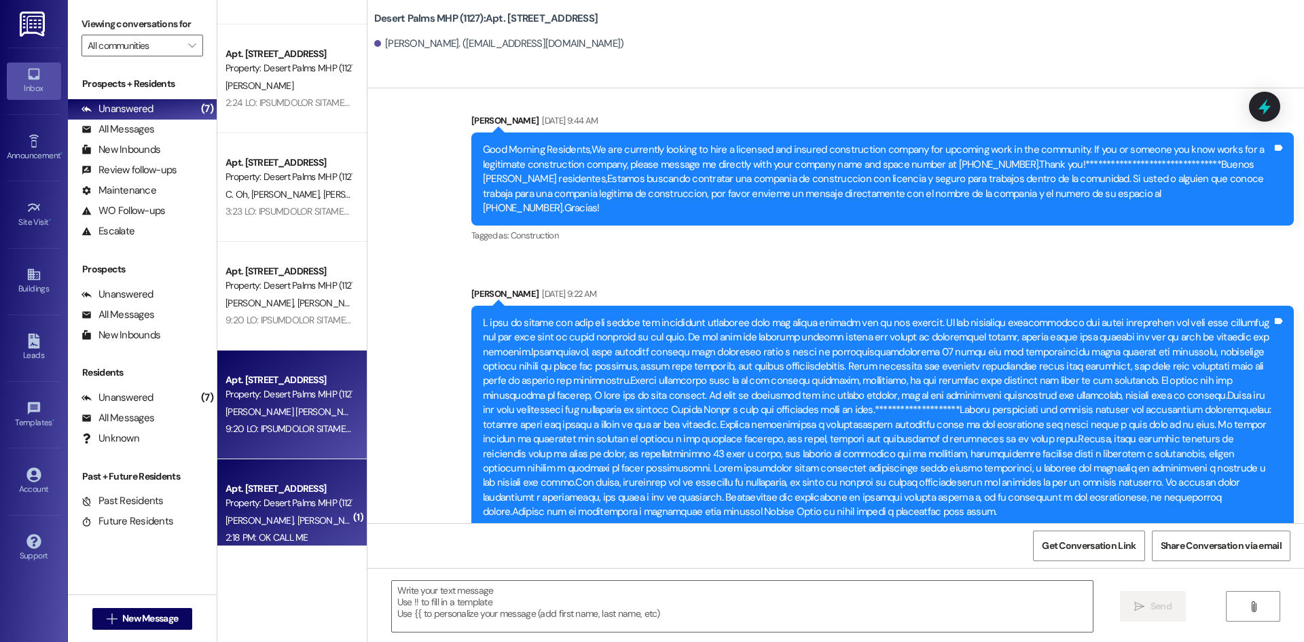
click at [296, 509] on div "Property: Desert Palms MHP (1127)" at bounding box center [289, 503] width 126 height 14
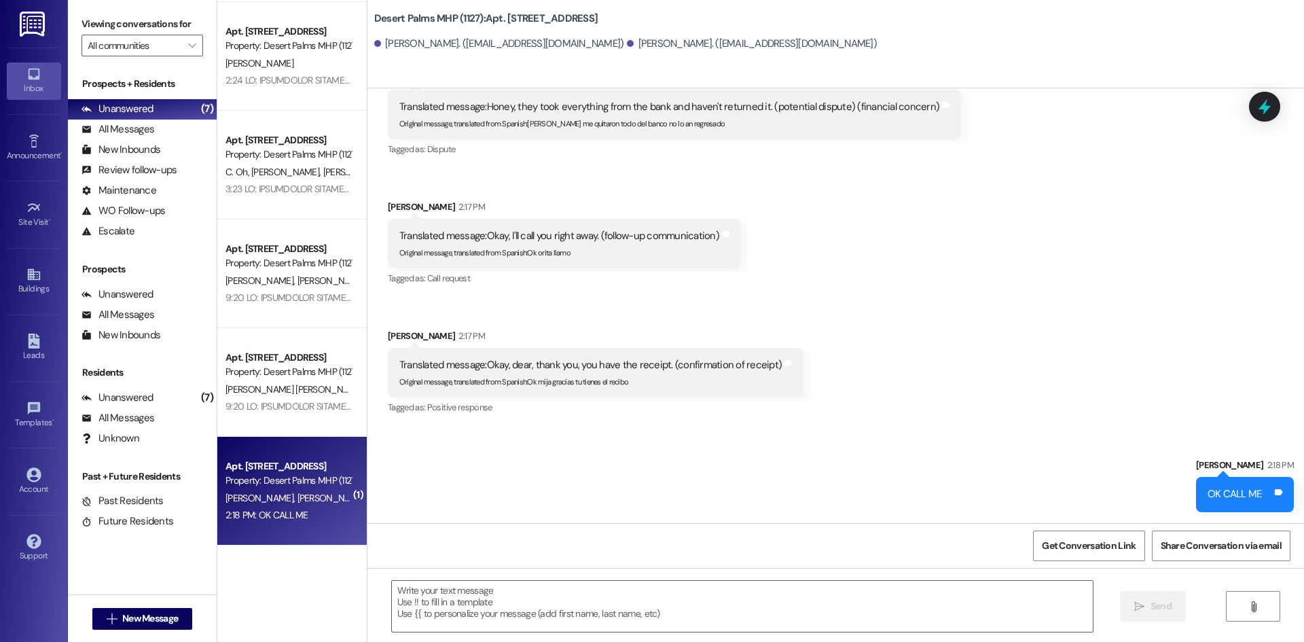
scroll to position [8006, 0]
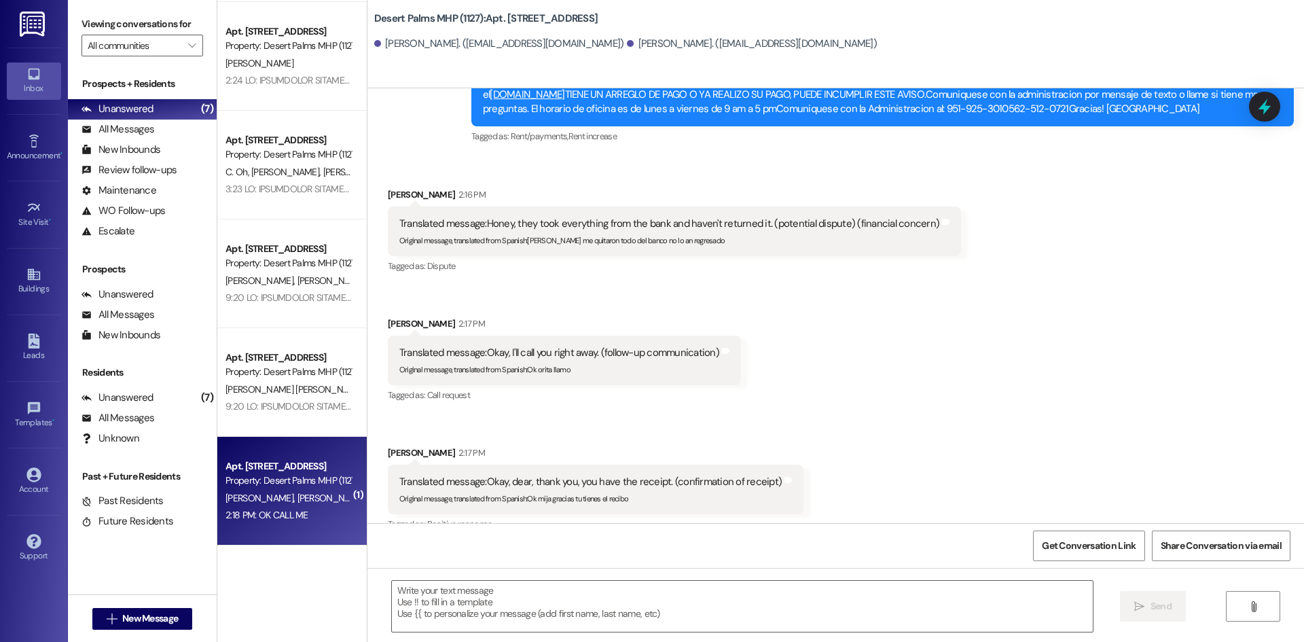
drag, startPoint x: 374, startPoint y: 232, endPoint x: 369, endPoint y: 219, distance: 14.0
click at [374, 232] on div "Received via SMS [PERSON_NAME] 2:16 PM Translated message: [PERSON_NAME], they …" at bounding box center [835, 351] width 937 height 388
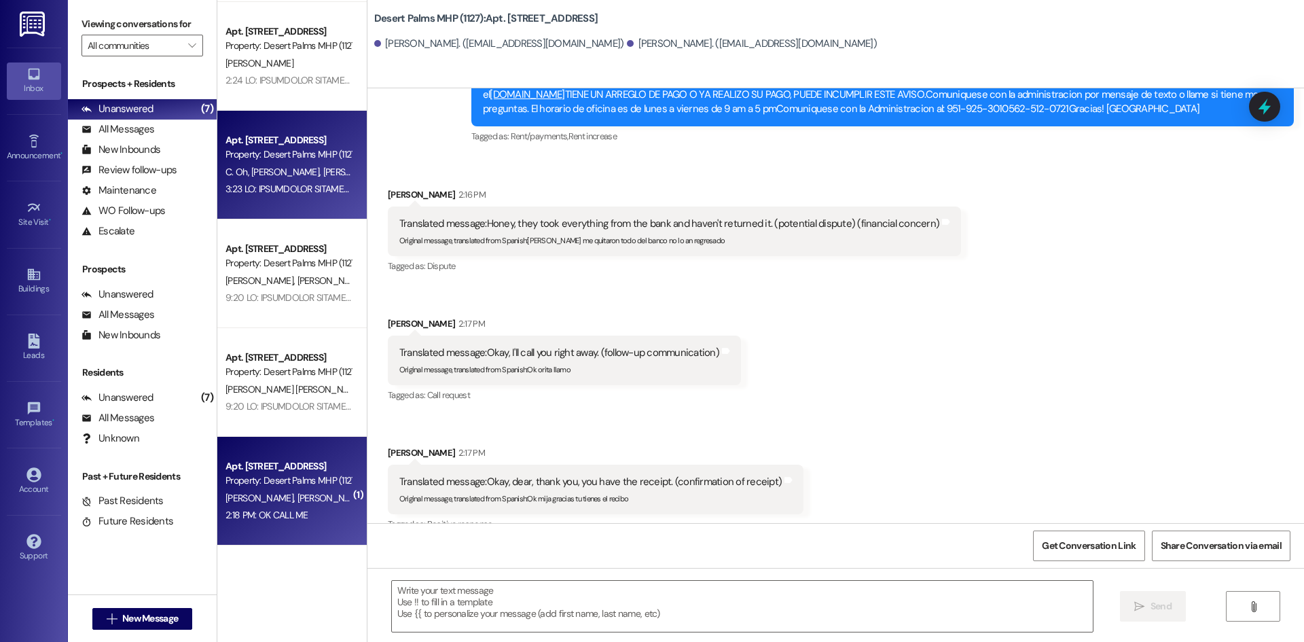
click at [317, 126] on div "Apt. [STREET_ADDRESS] Property: Desert Palms MHP (1127) C. Oh [PERSON_NAME] [PE…" at bounding box center [291, 165] width 149 height 109
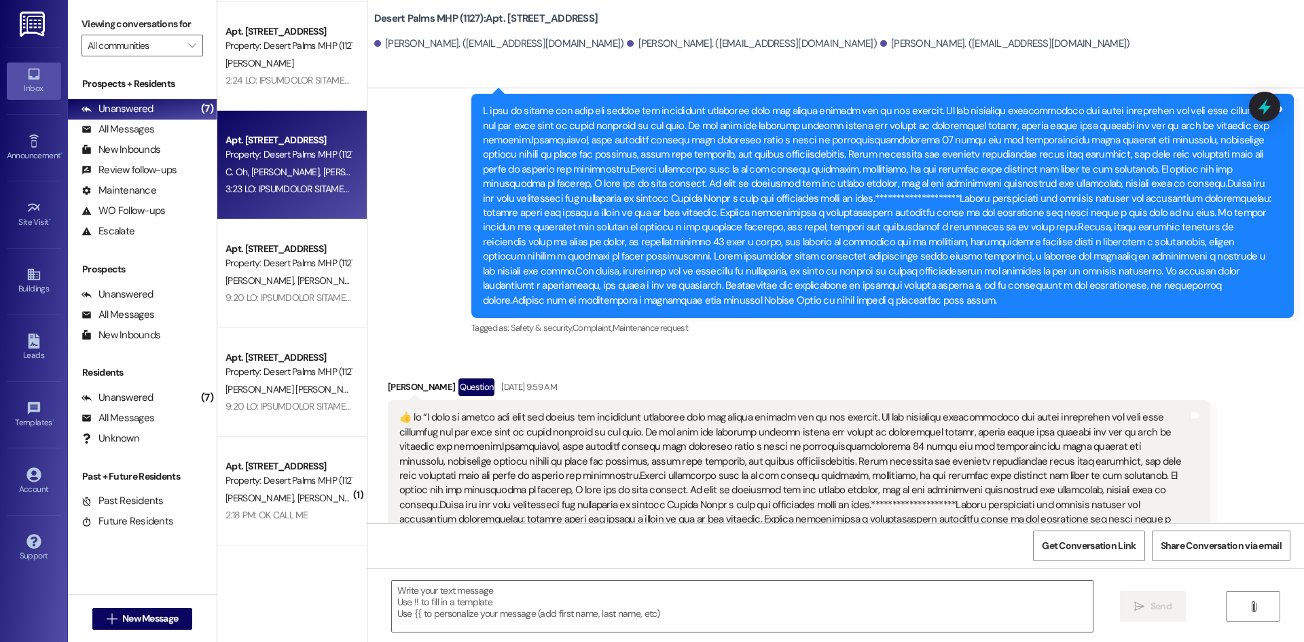
scroll to position [9765, 0]
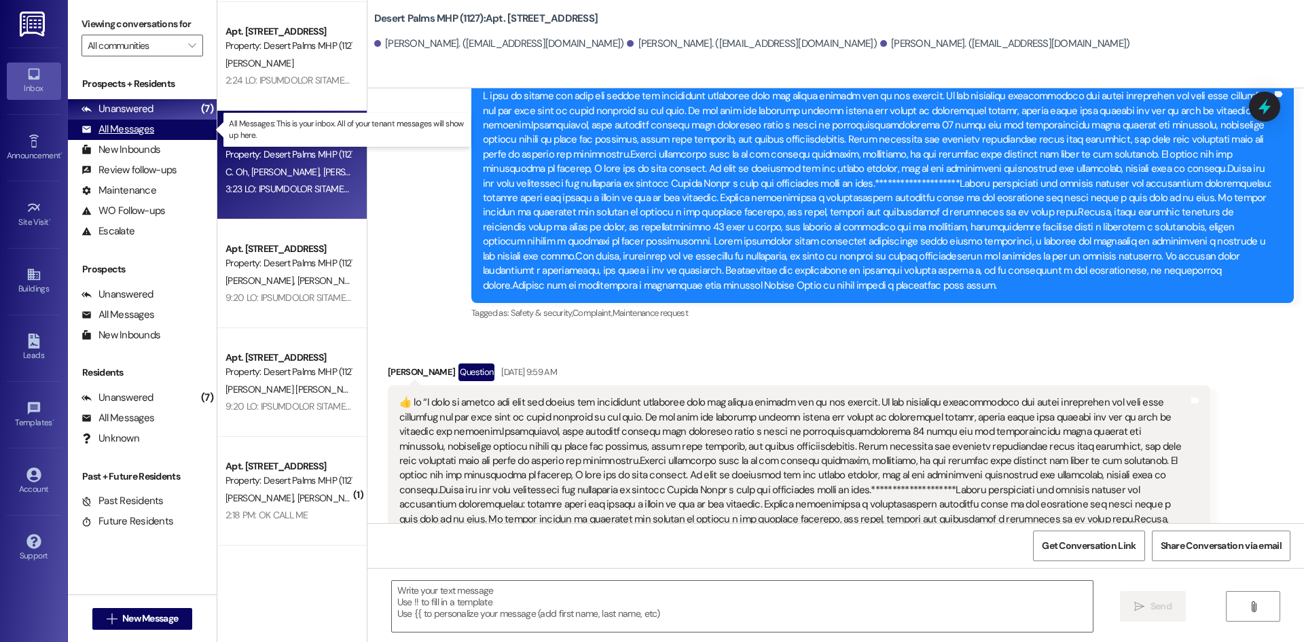
click at [151, 134] on div "All Messages" at bounding box center [118, 129] width 73 height 14
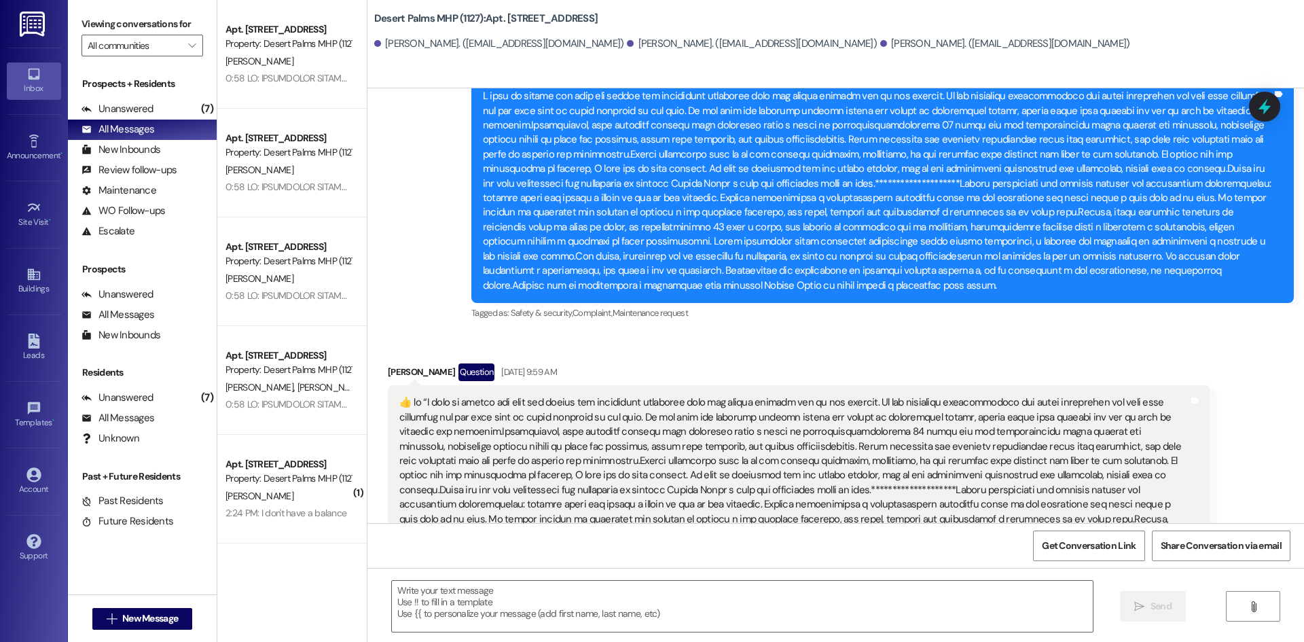
click at [295, 522] on div "Apt. [STREET_ADDRESS] Property: Desert Palms MHP (1127) [PERSON_NAME] 2:24 PM: …" at bounding box center [291, 489] width 149 height 109
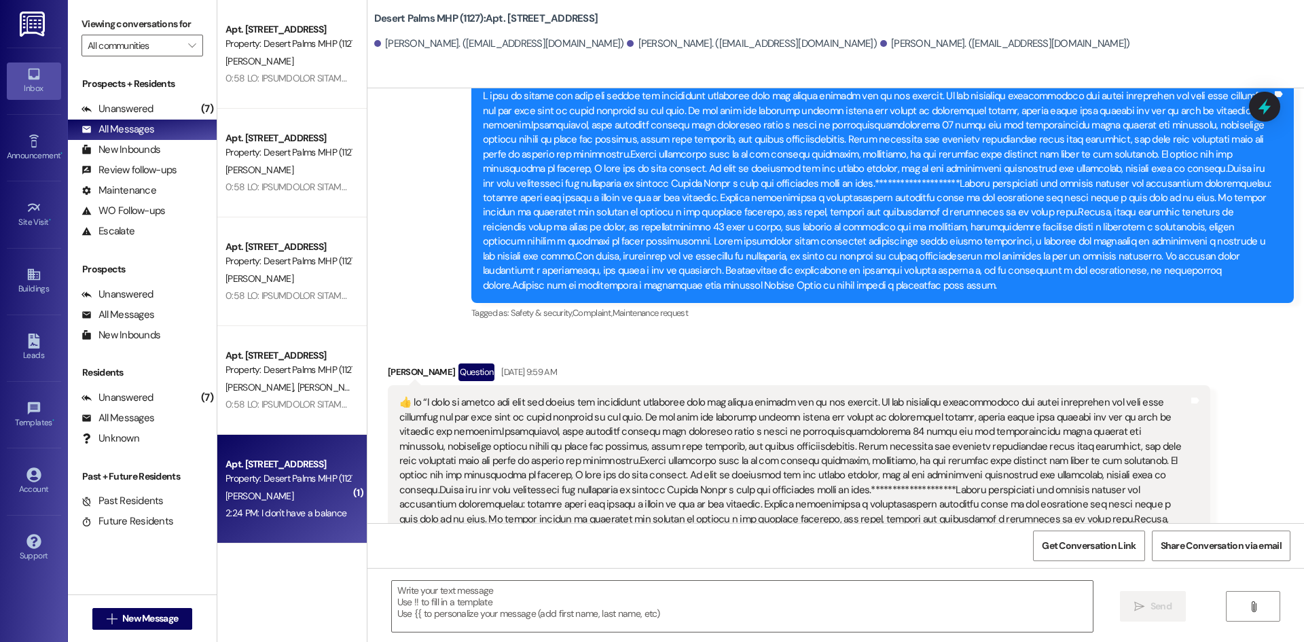
scroll to position [4260, 0]
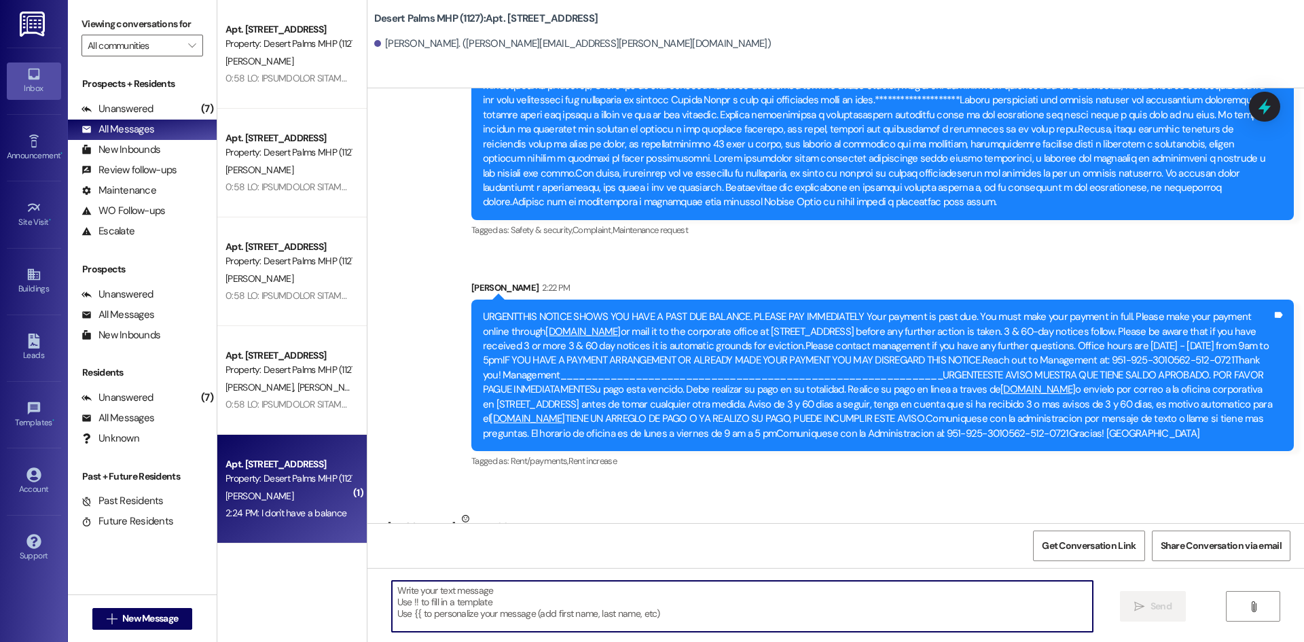
click at [469, 597] on textarea at bounding box center [742, 606] width 701 height 51
paste textarea "IF YOU HAVE A PAYMENT ARRANGEMENT OR ALREADY MADE YOUR PAYMENT YOU MAY DISREGAR…"
type textarea "IF YOU HAVE A PAYMENT ARRANGEMENT OR ALREADY MADE YOUR PAYMENT YOU MAY DISREGAR…"
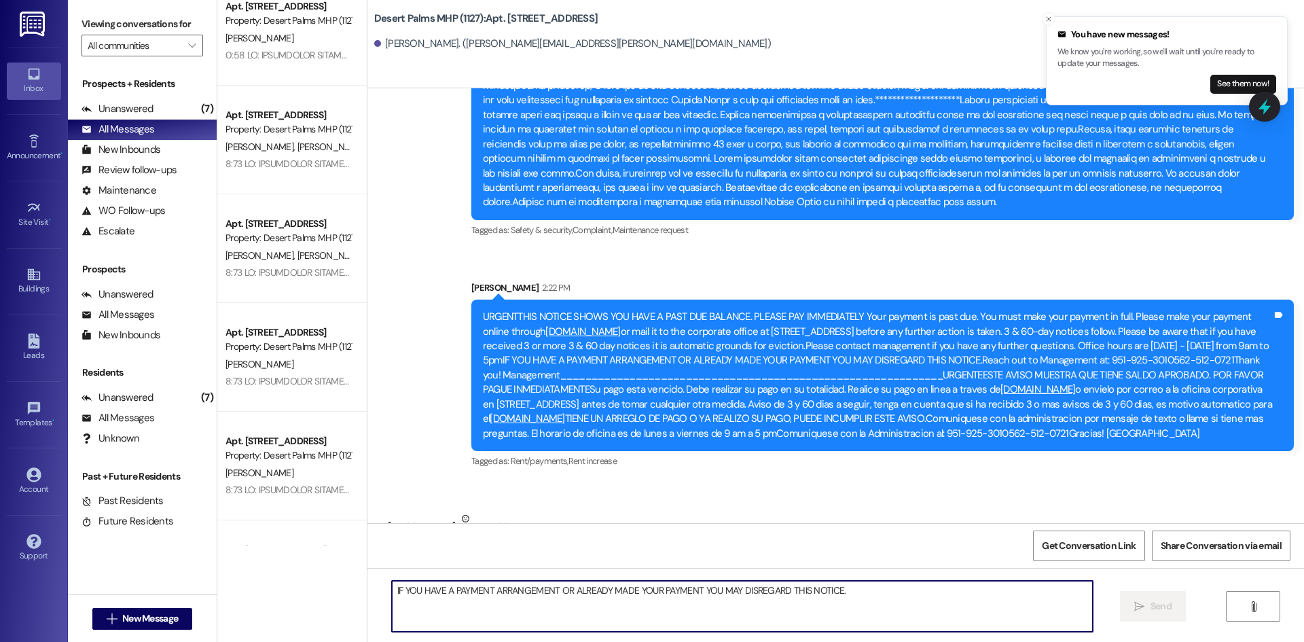
scroll to position [842, 0]
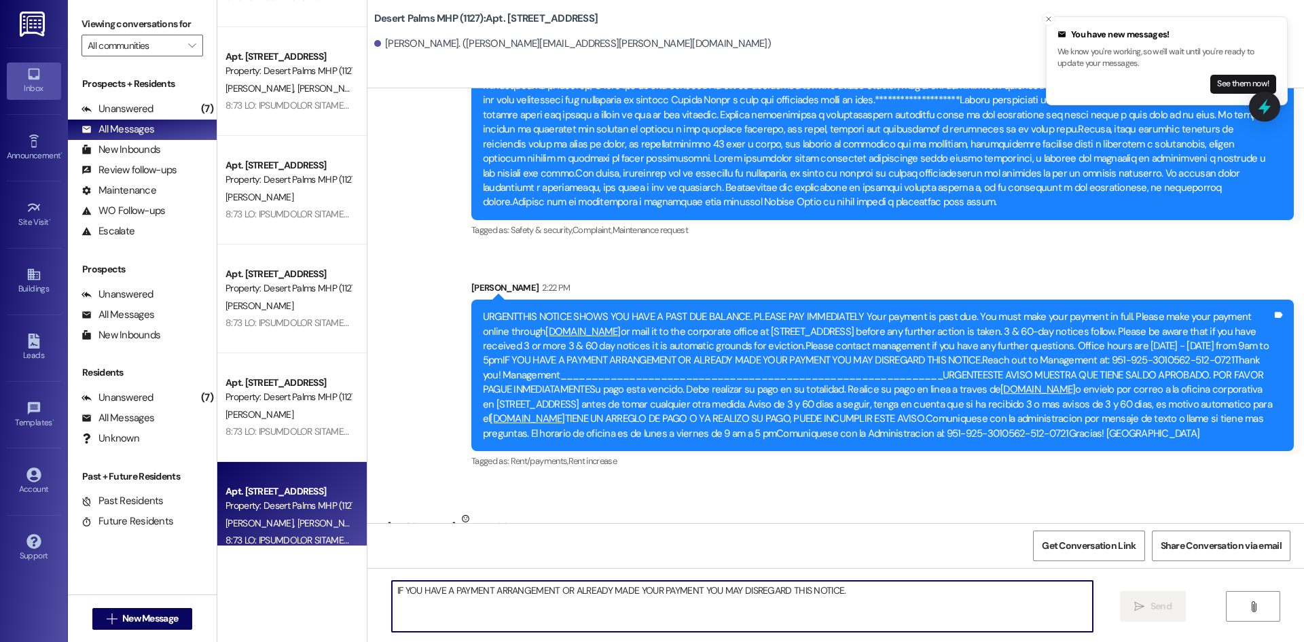
click at [334, 517] on div "[PERSON_NAME] [PERSON_NAME]" at bounding box center [288, 523] width 128 height 17
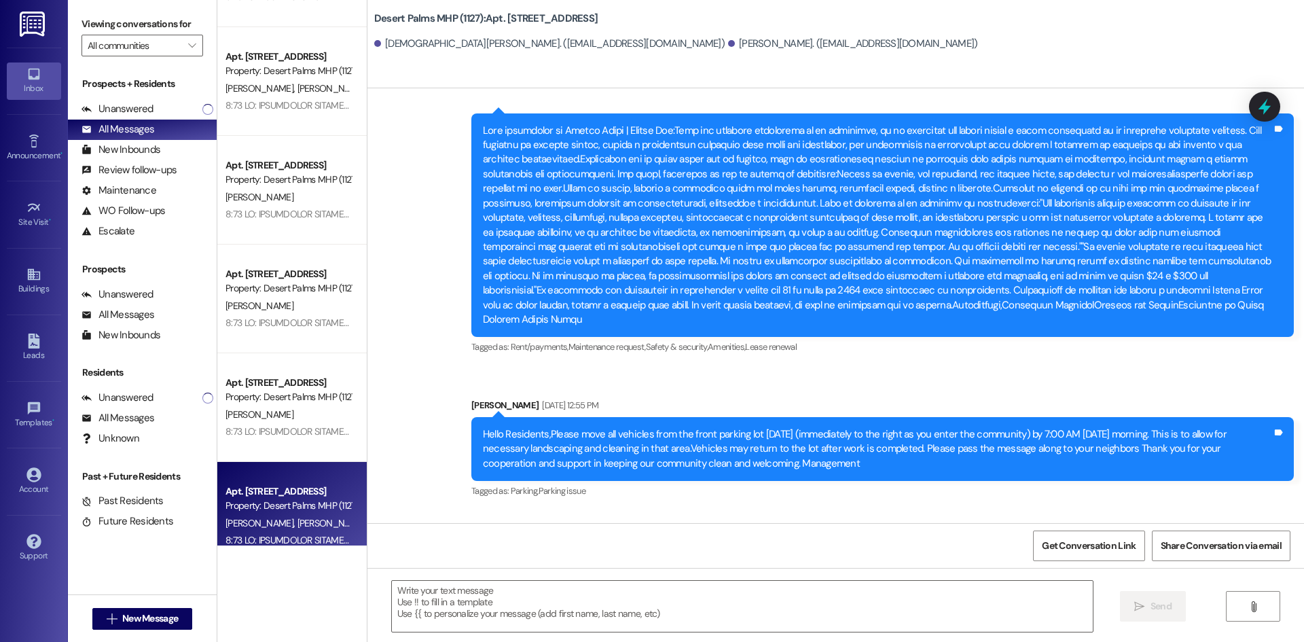
scroll to position [4260, 0]
click at [168, 388] on div "Unanswered (8)" at bounding box center [142, 398] width 149 height 20
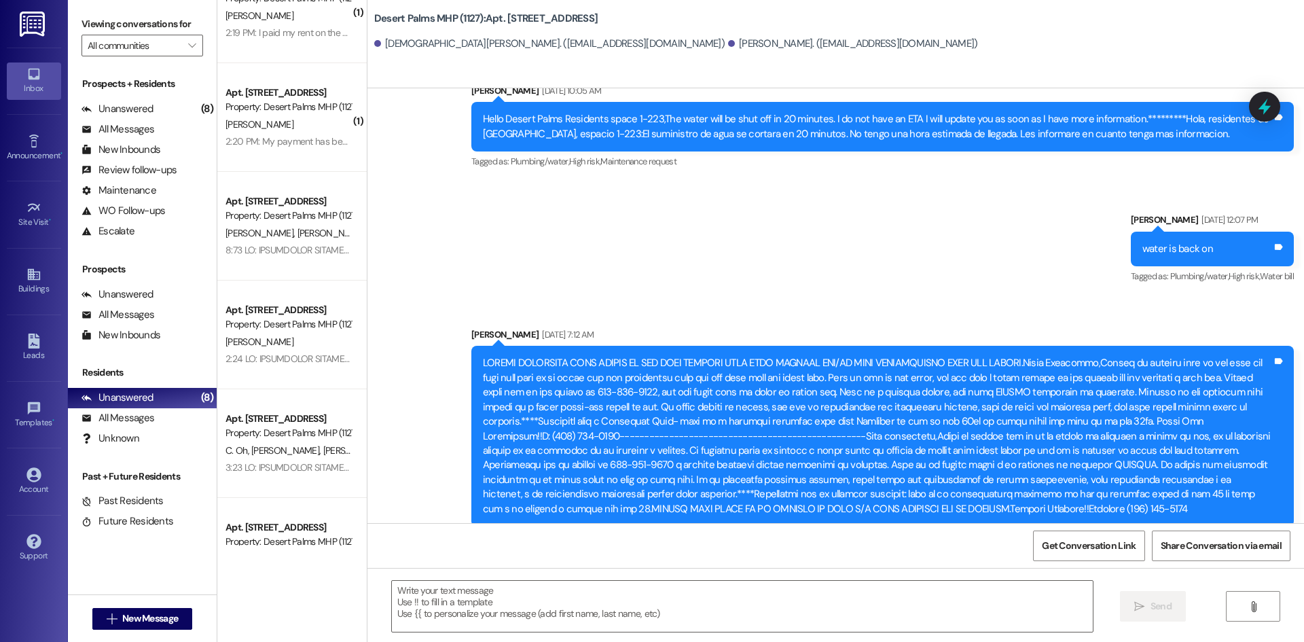
scroll to position [0, 0]
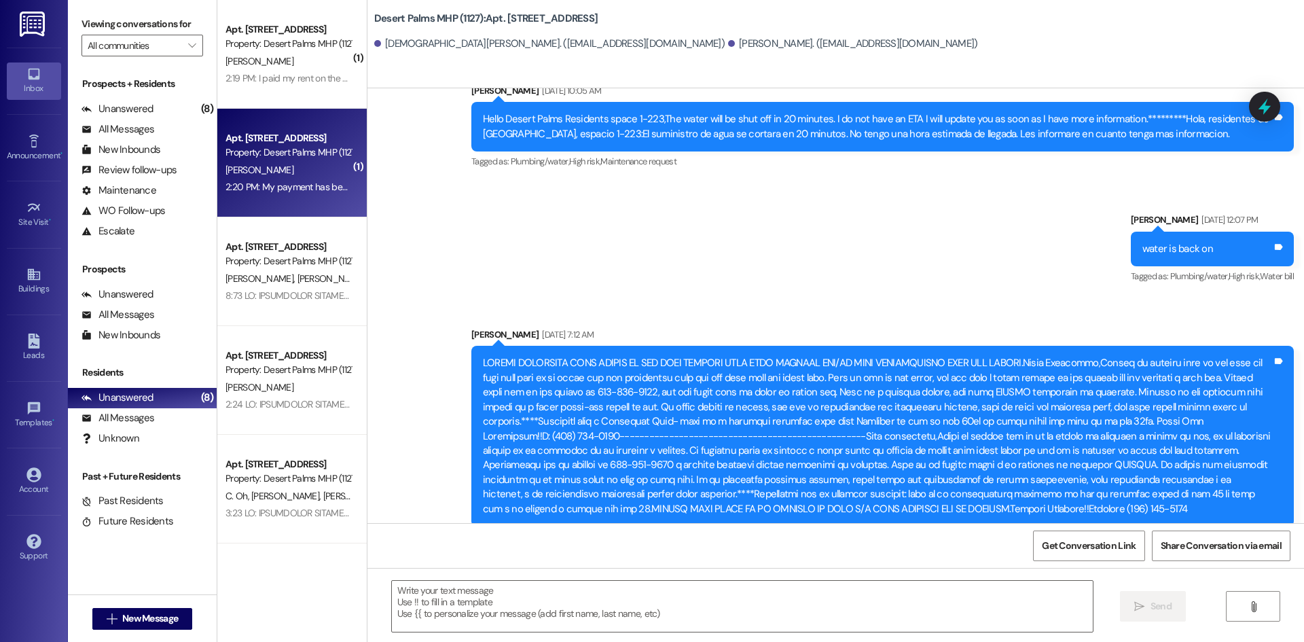
click at [245, 137] on div "Apt. [STREET_ADDRESS]" at bounding box center [289, 138] width 126 height 14
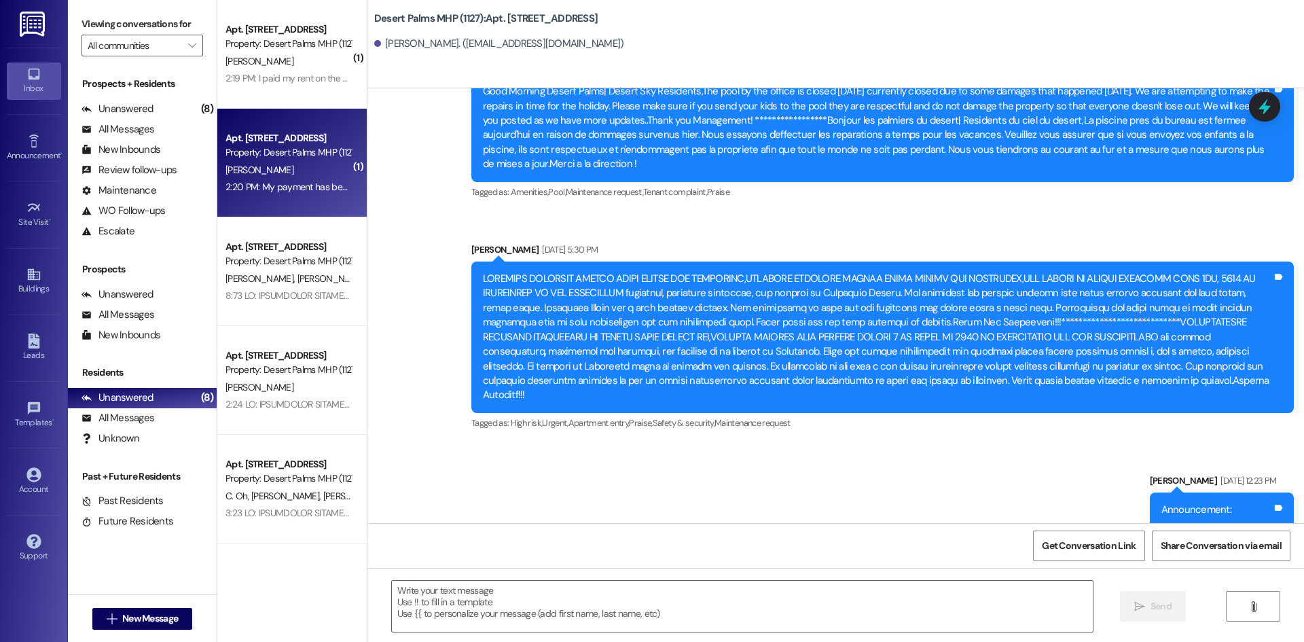
scroll to position [23455, 0]
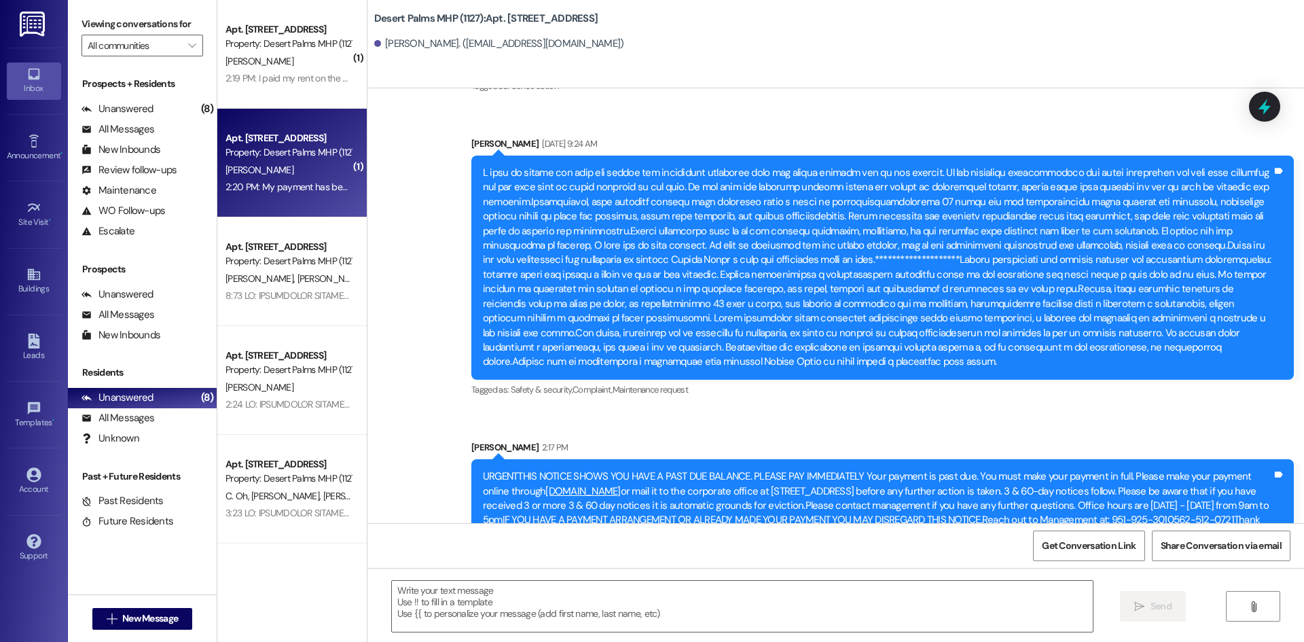
click at [265, 164] on span "[PERSON_NAME]" at bounding box center [260, 170] width 68 height 12
click at [494, 617] on textarea at bounding box center [742, 606] width 701 height 51
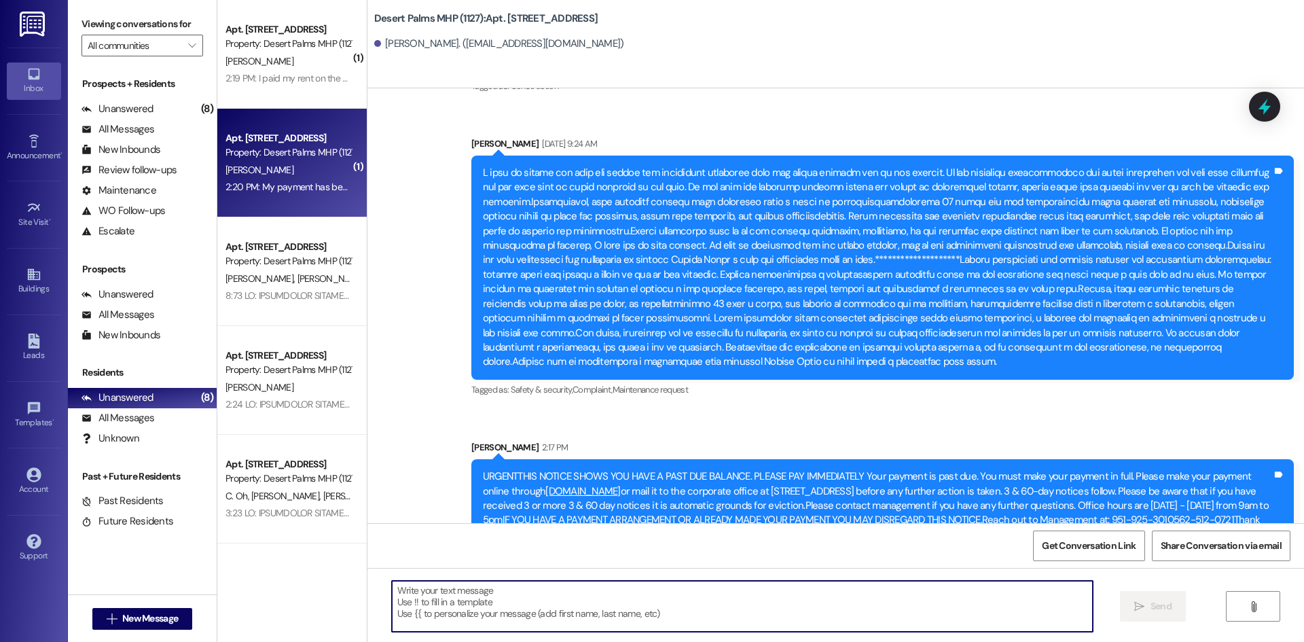
paste textarea "IF YOU HAVE A PAYMENT ARRANGEMENT OR ALREADY MADE YOUR PAYMENT YOU MAY DISREGAR…"
type textarea "IF YOU HAVE A PAYMENT ARRANGEMENT OR ALREADY MADE YOUR PAYMENT YOU MAY DISREGAR…"
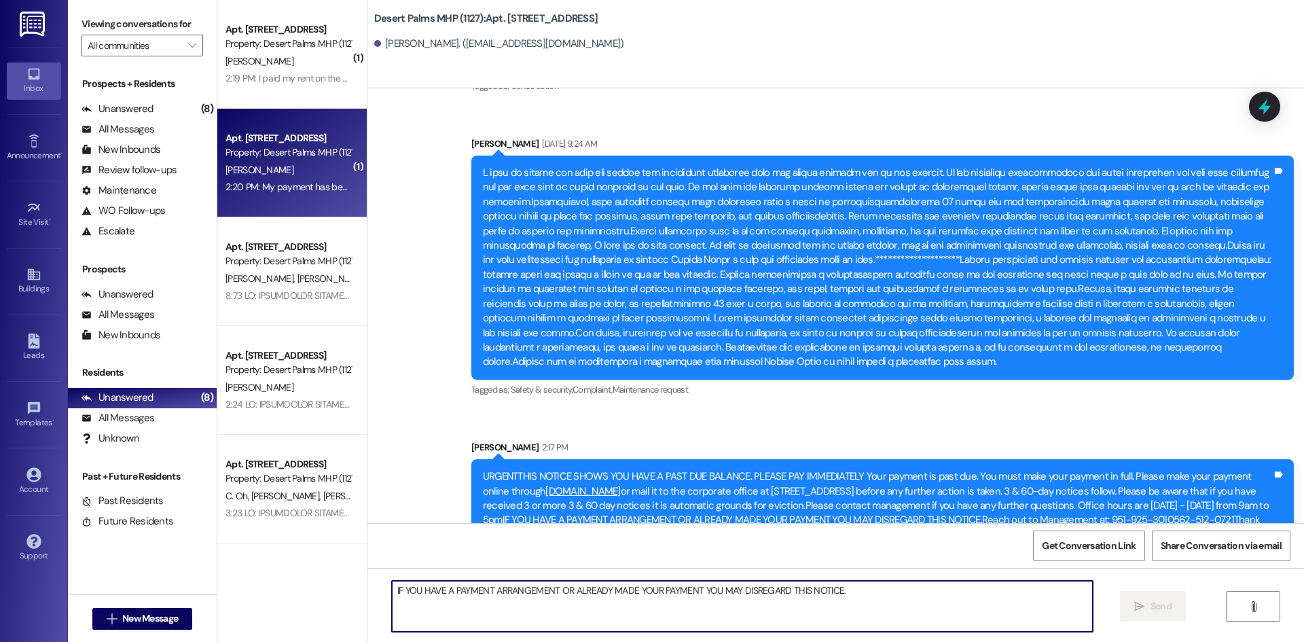
scroll to position [23455, 0]
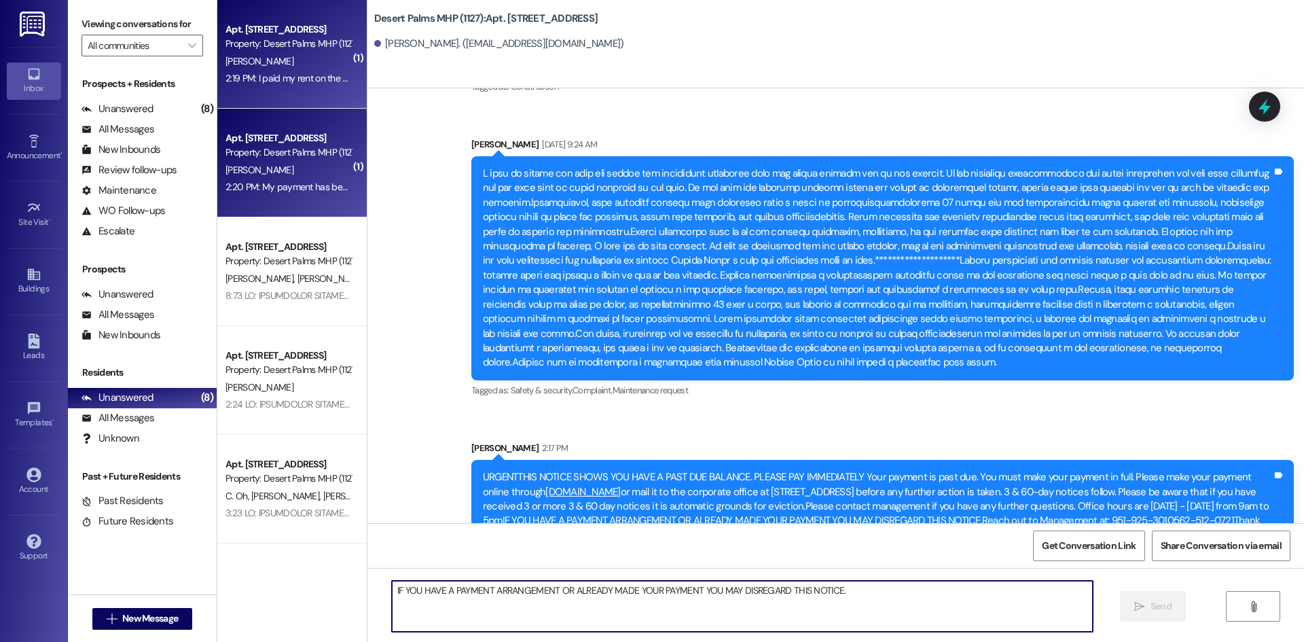
click at [288, 88] on div "Apt. [STREET_ADDRESS] Property: Desert Palms MHP (1127) [PERSON_NAME] 2:19 PM: …" at bounding box center [291, 54] width 149 height 109
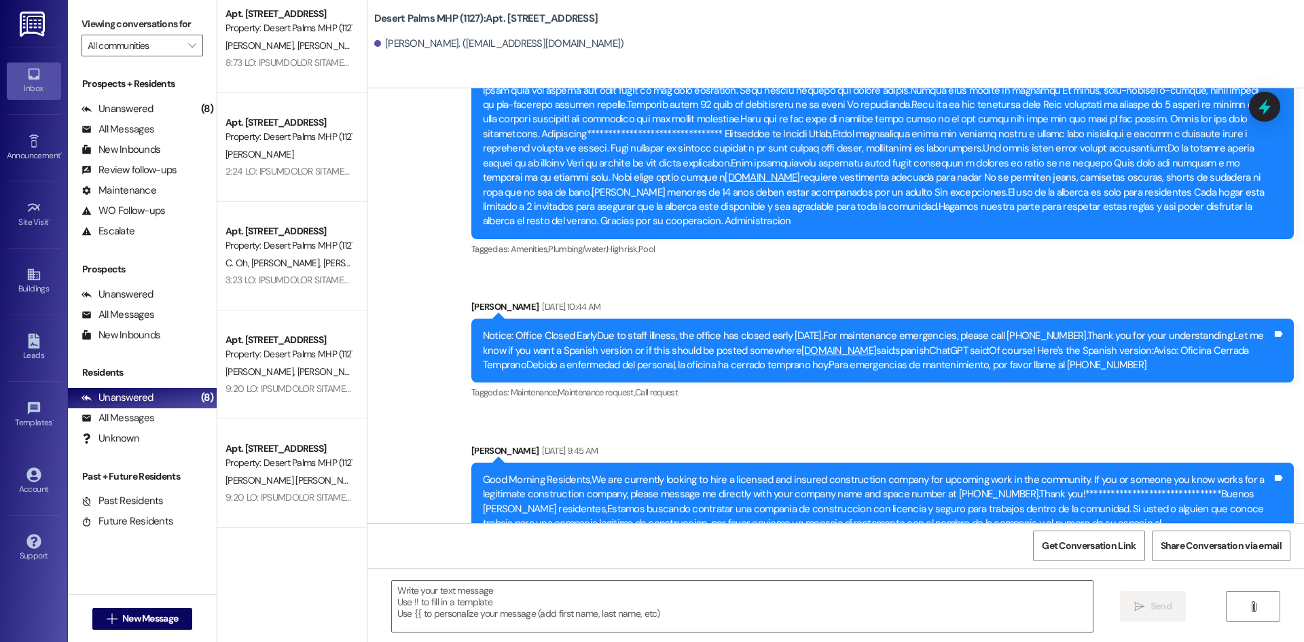
scroll to position [236, 0]
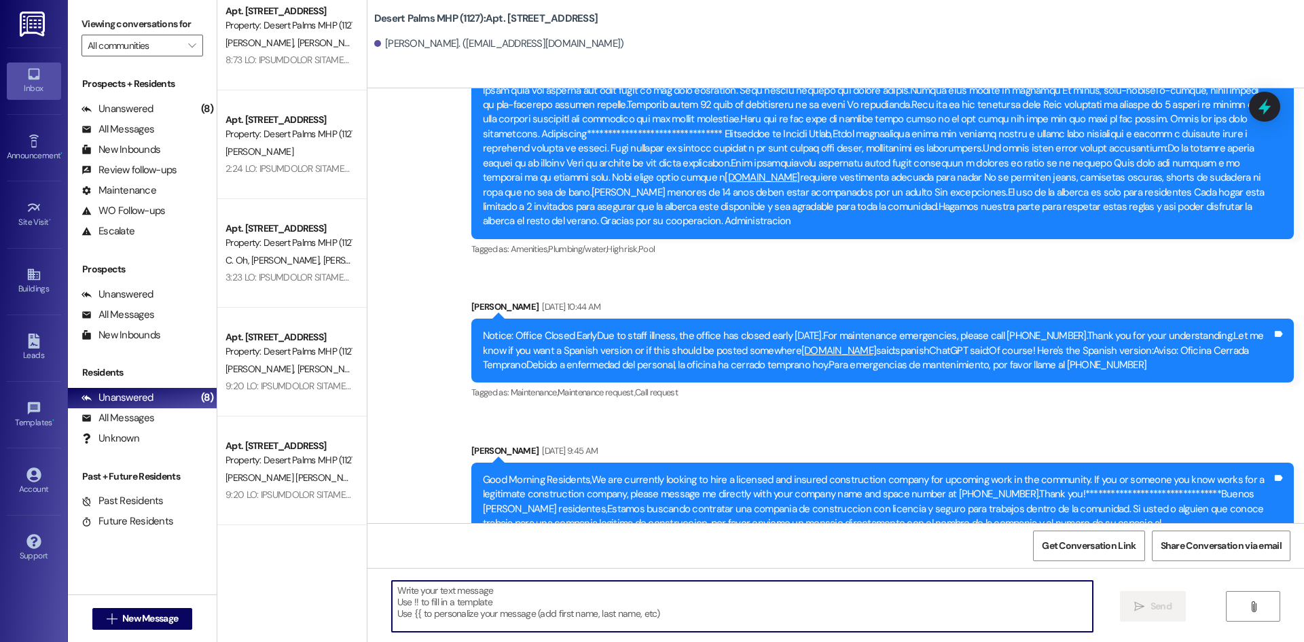
click at [480, 611] on textarea at bounding box center [742, 606] width 701 height 51
paste textarea "IF YOU HAVE A PAYMENT ARRANGEMENT OR ALREADY MADE YOUR PAYMENT YOU MAY DISREGAR…"
type textarea "IF YOU HAVE A PAYMENT ARRANGEMENT OR ALREADY MADE YOUR PAYMENT YOU MAY DISREGAR…"
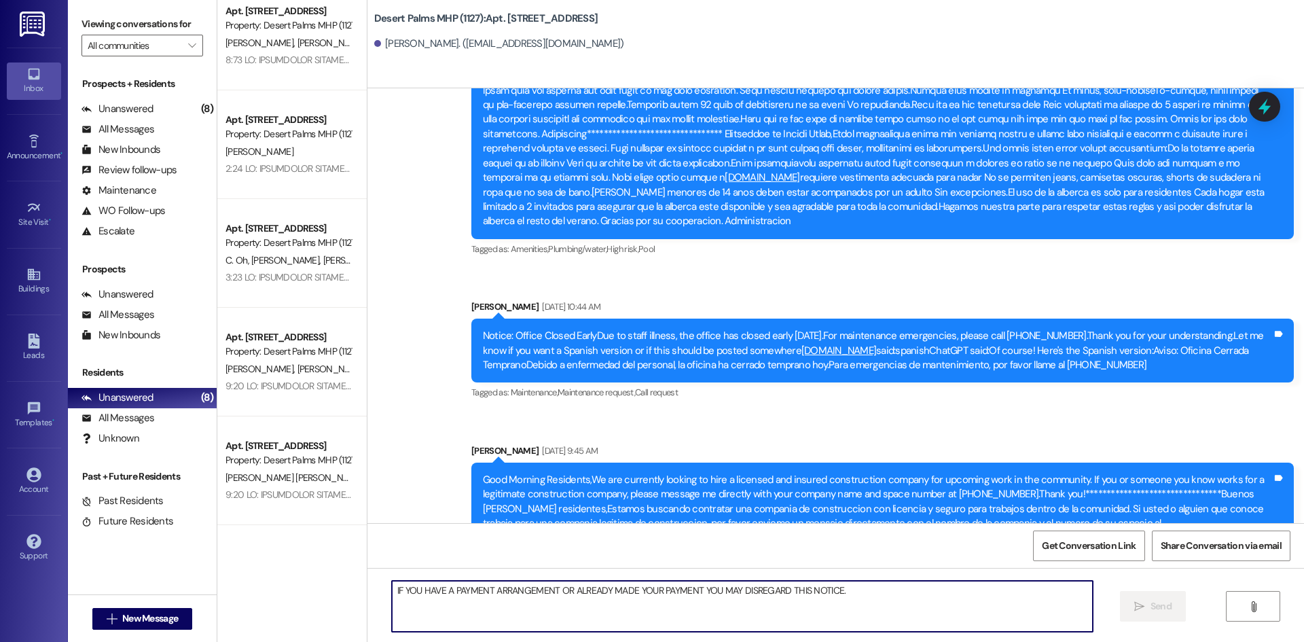
scroll to position [68415, 0]
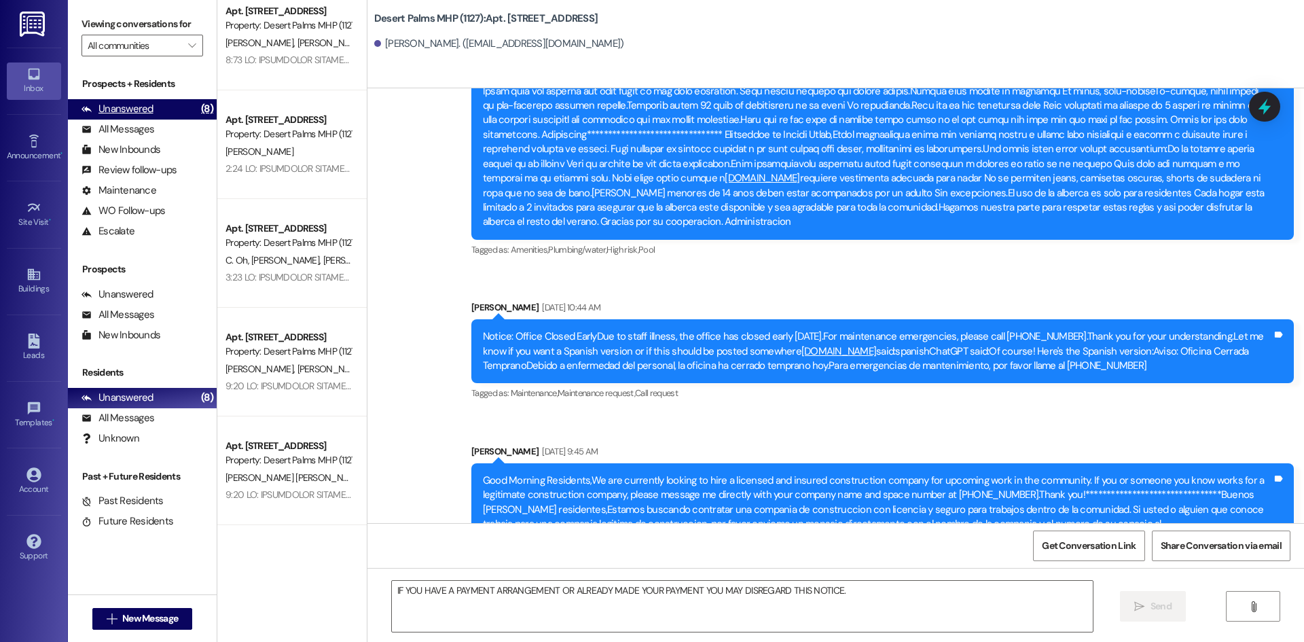
click at [168, 105] on div "Unanswered (8)" at bounding box center [142, 109] width 149 height 20
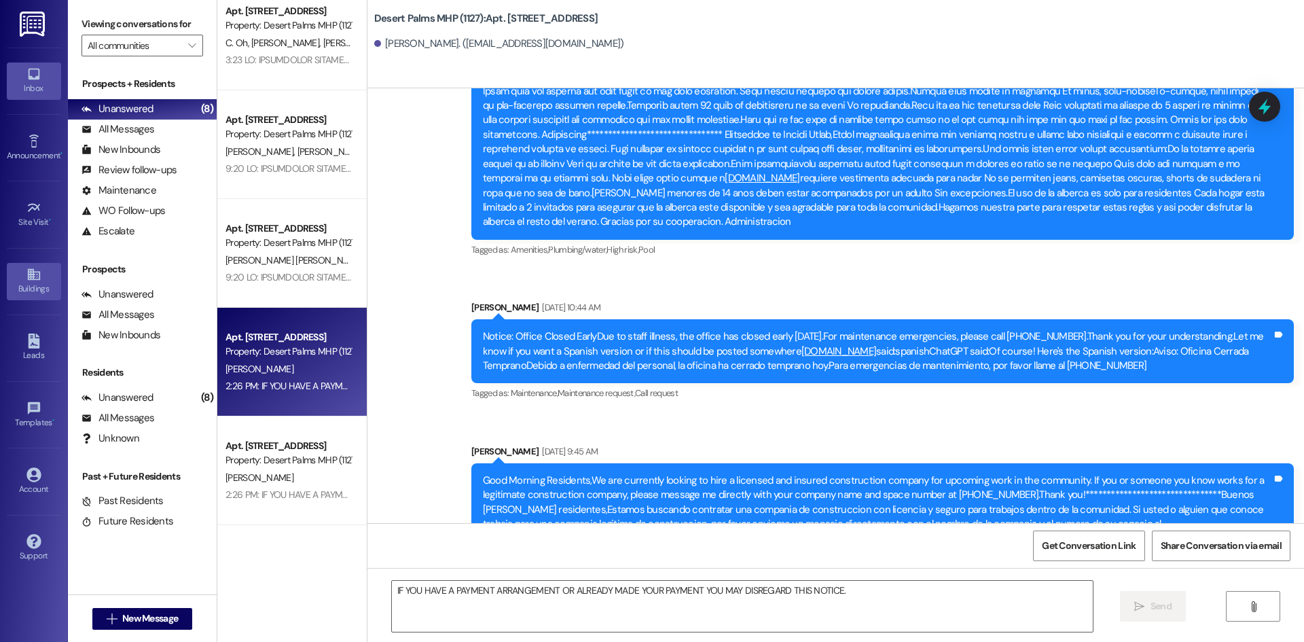
click at [283, 206] on div "Apt. [STREET_ADDRESS] Property: Desert Palms MHP (1127) [PERSON_NAME] [PERSON_N…" at bounding box center [291, 253] width 149 height 109
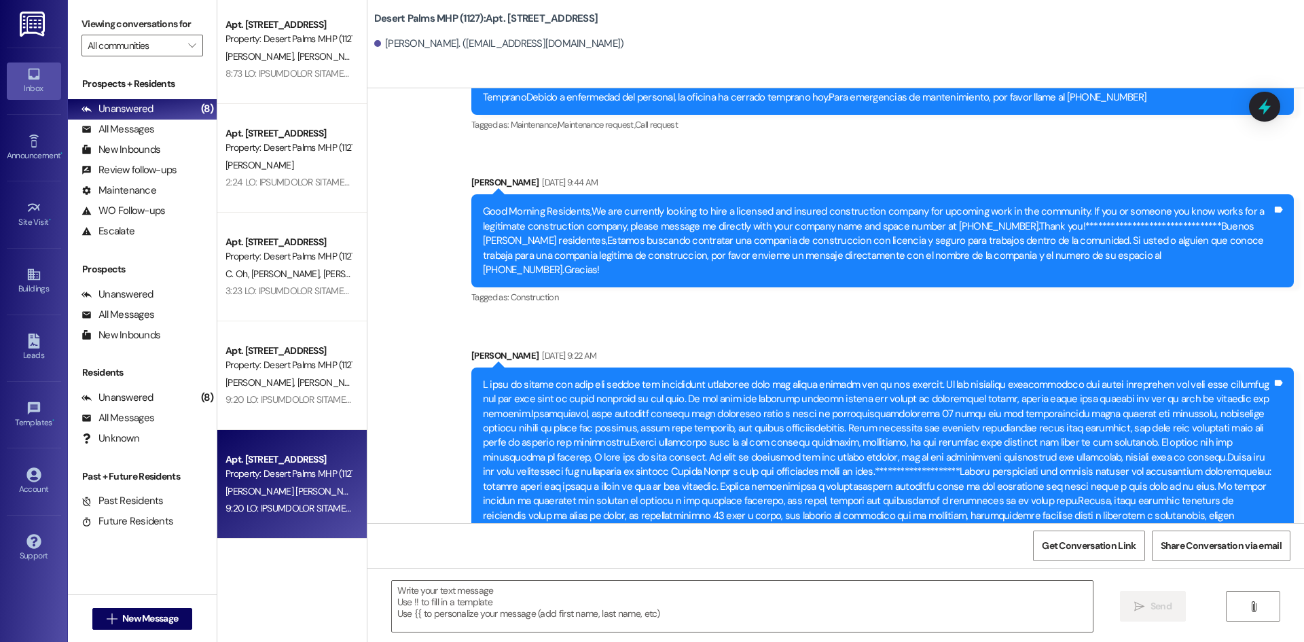
scroll to position [0, 0]
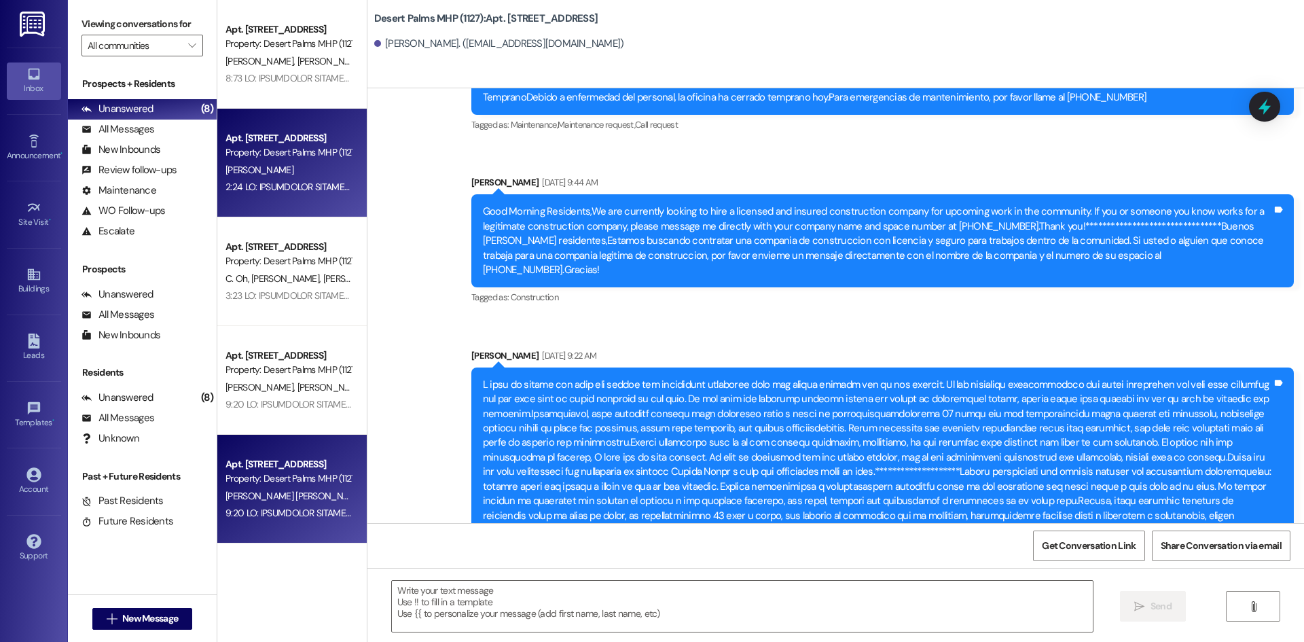
click at [321, 118] on div "Apt. [STREET_ADDRESS] Property: Desert Palms MHP (1127) [PERSON_NAME]" at bounding box center [291, 163] width 149 height 109
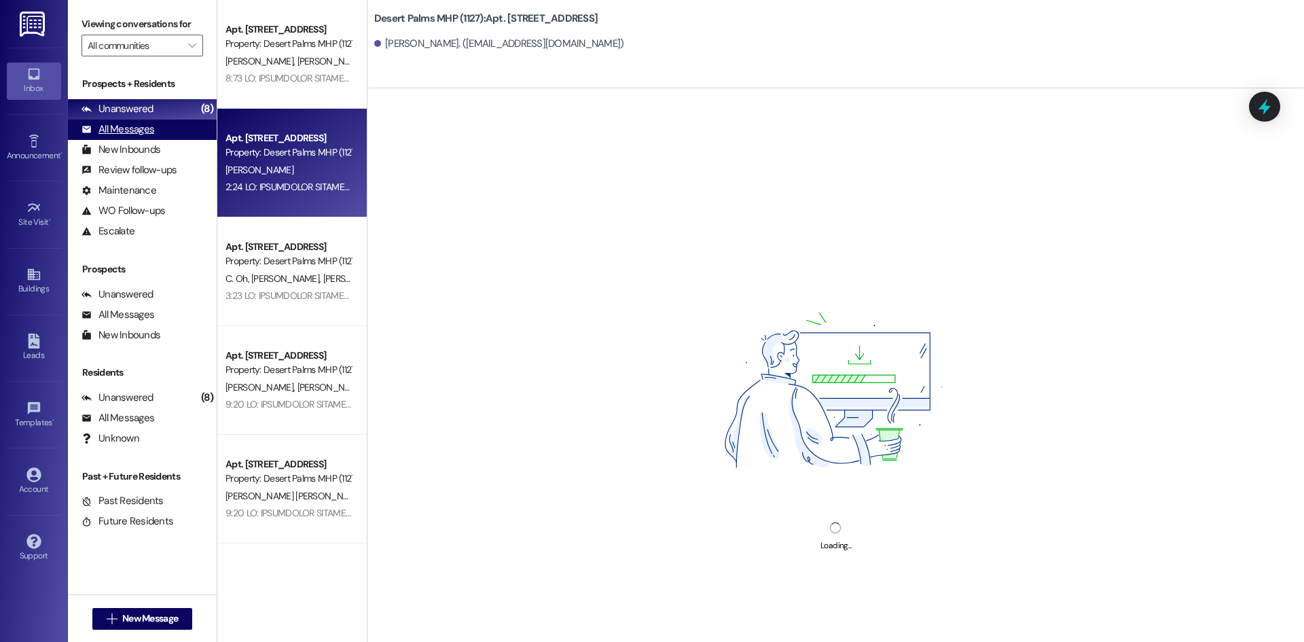
click at [145, 132] on div "All Messages" at bounding box center [118, 129] width 73 height 14
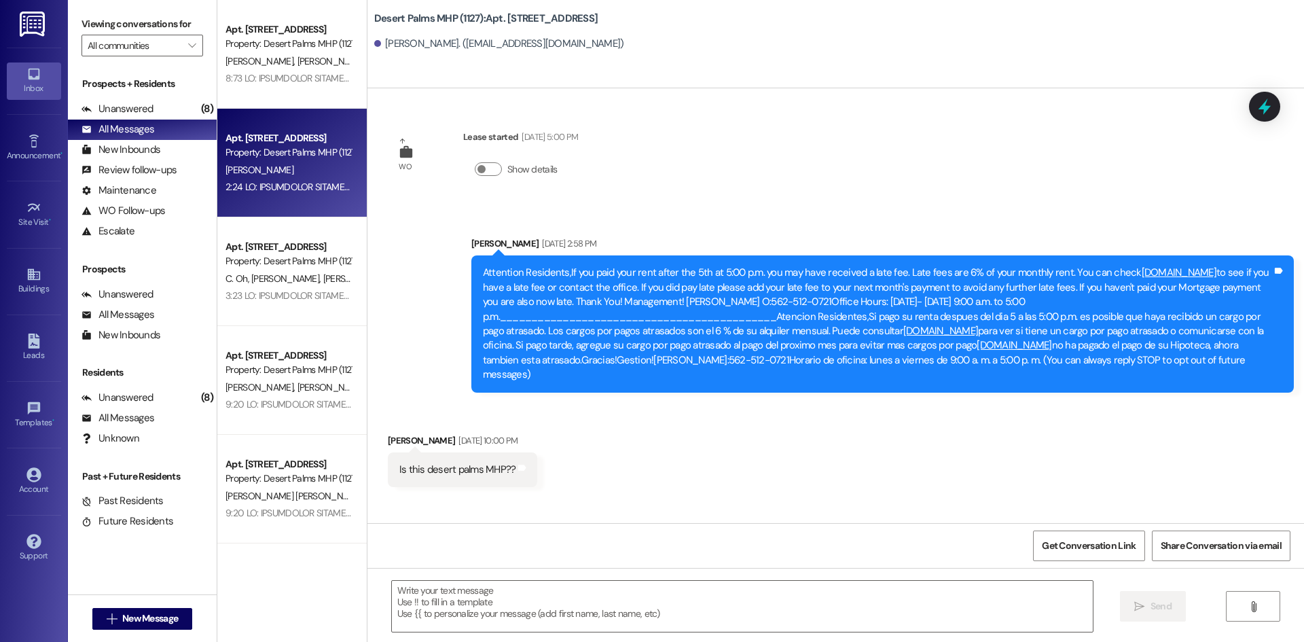
scroll to position [48973, 0]
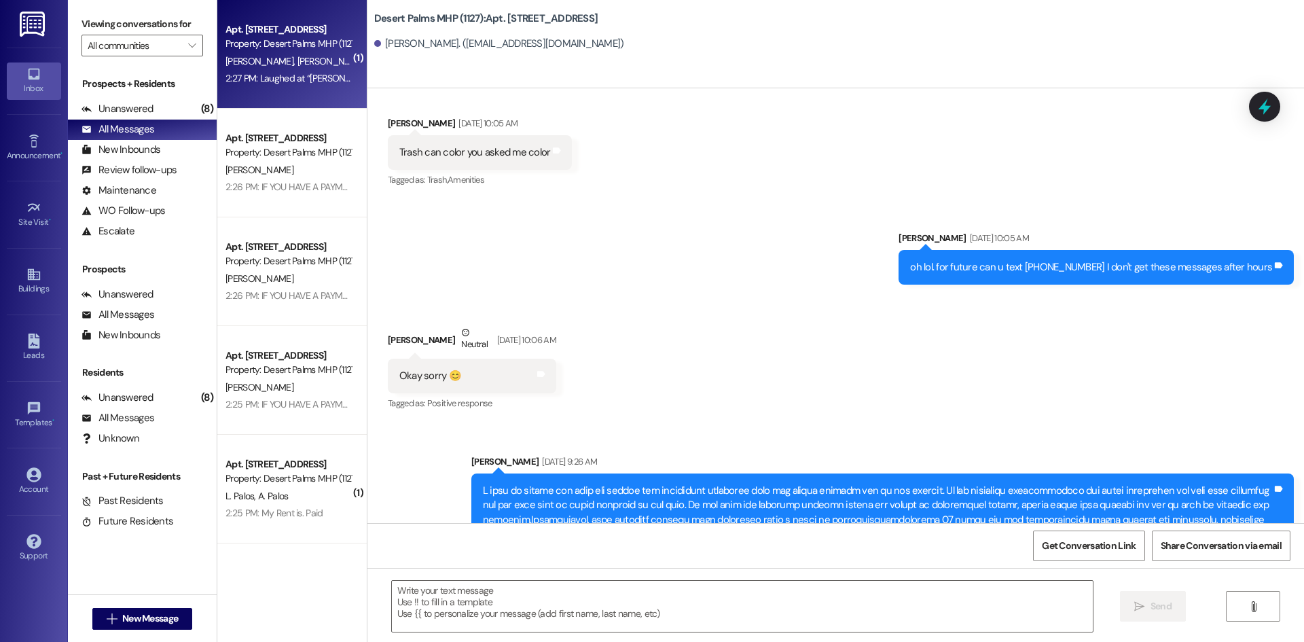
click at [315, 73] on div "2:27 PM: Laughed at “[PERSON_NAME] (Desert Palms MHP (1127)): it says at the bo…" at bounding box center [465, 78] width 478 height 12
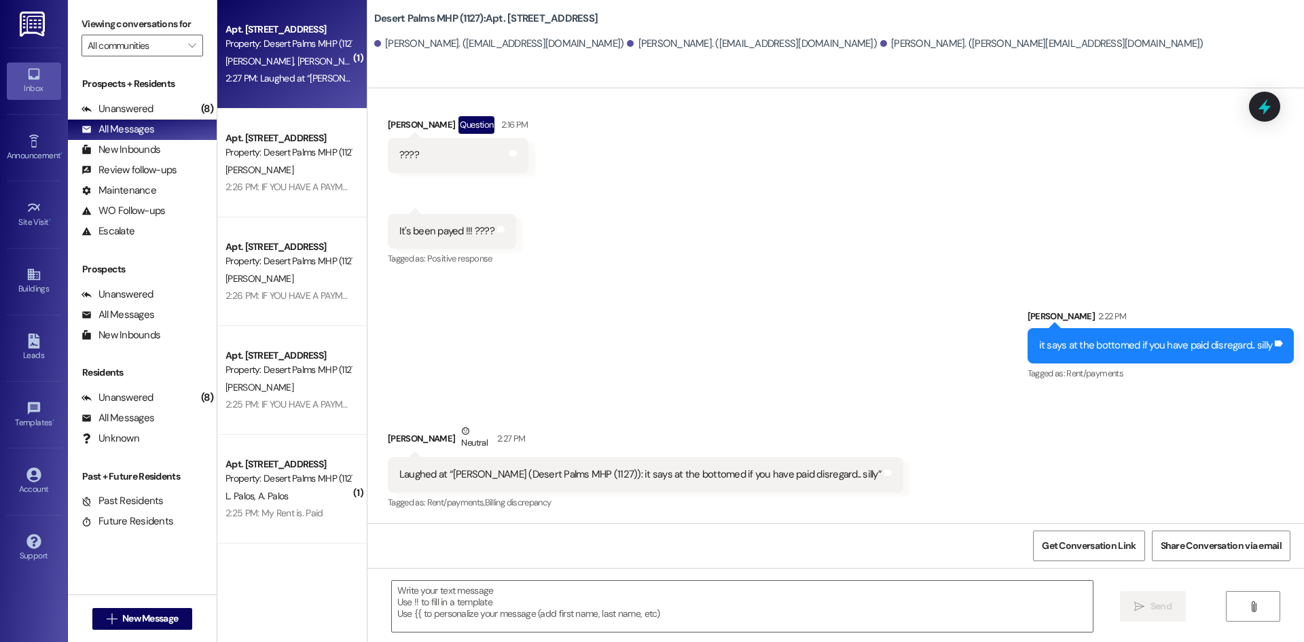
scroll to position [14423, 0]
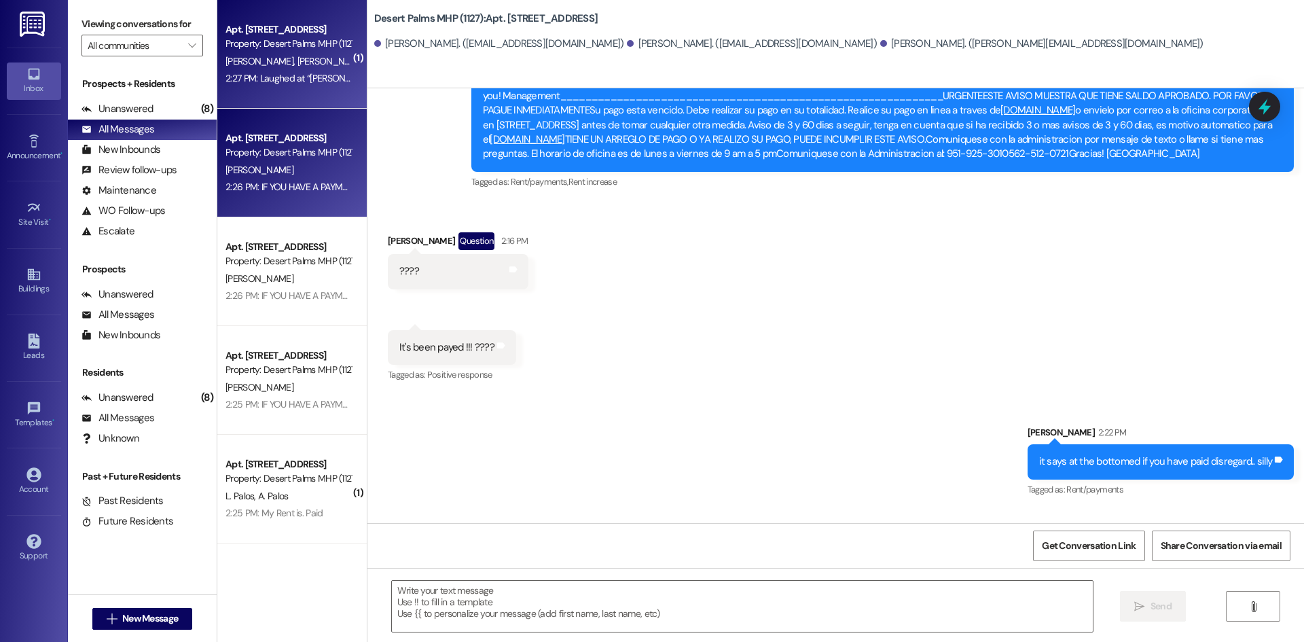
click at [293, 124] on div "Apt. [STREET_ADDRESS] Property: Desert Palms MHP (1127) [PERSON_NAME] 2:26 PM: …" at bounding box center [291, 163] width 149 height 109
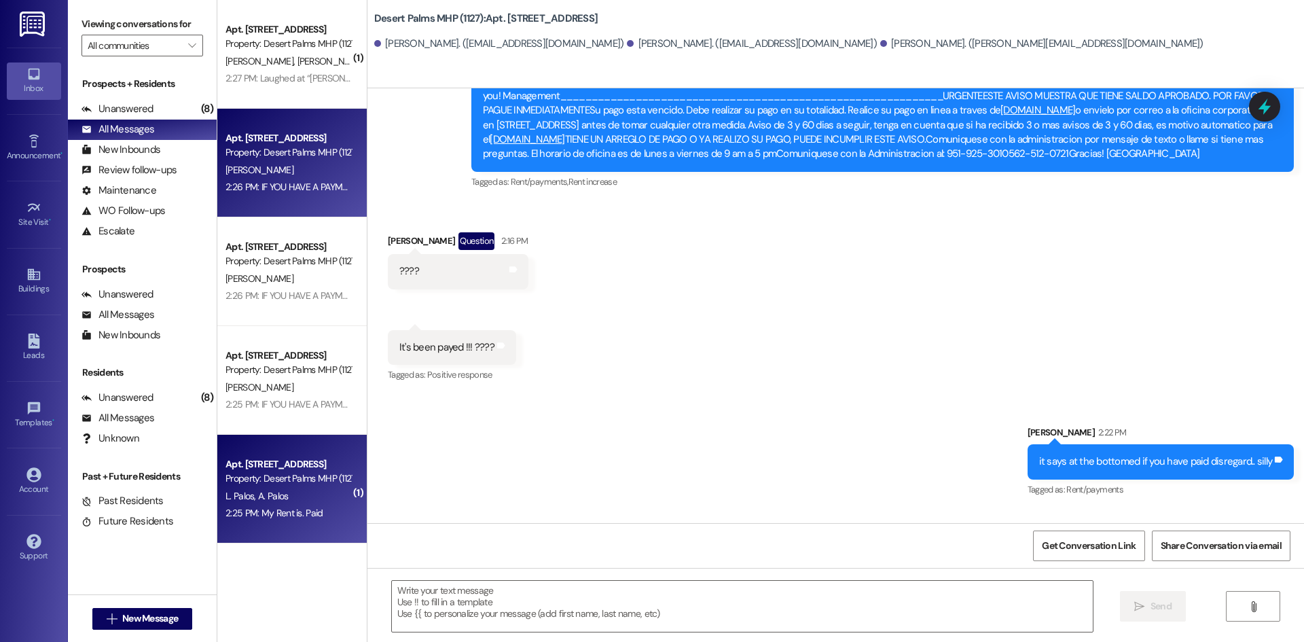
click at [331, 481] on div "Property: Desert Palms MHP (1127)" at bounding box center [289, 478] width 126 height 14
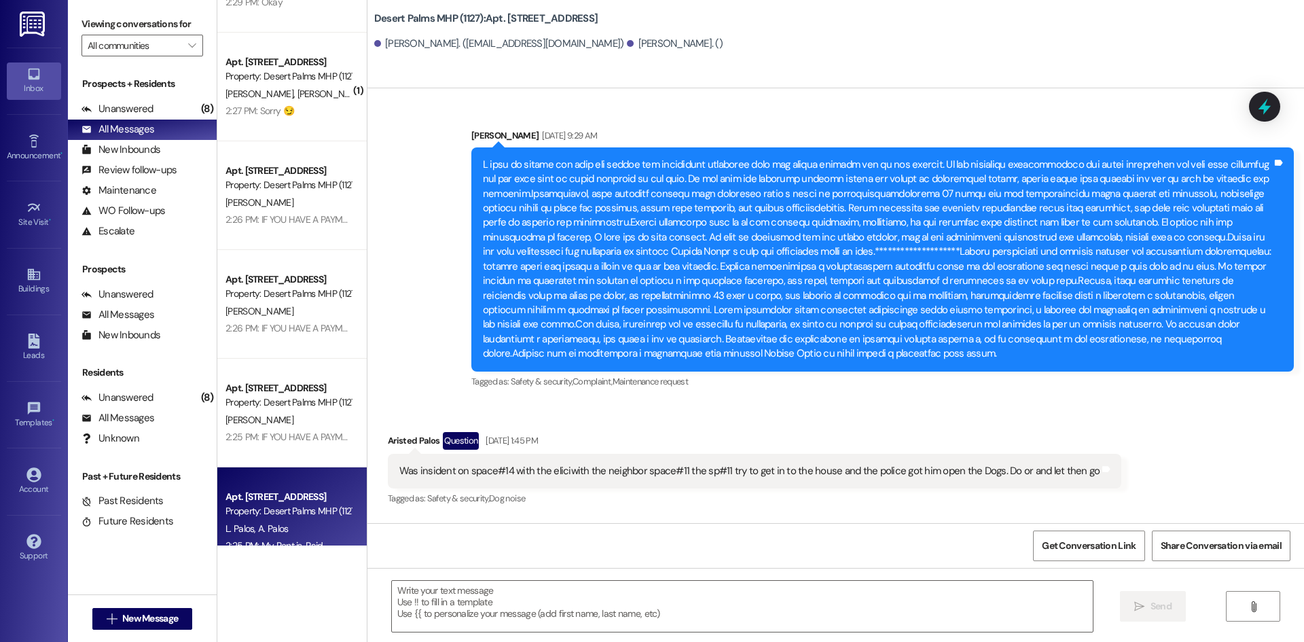
scroll to position [97, 0]
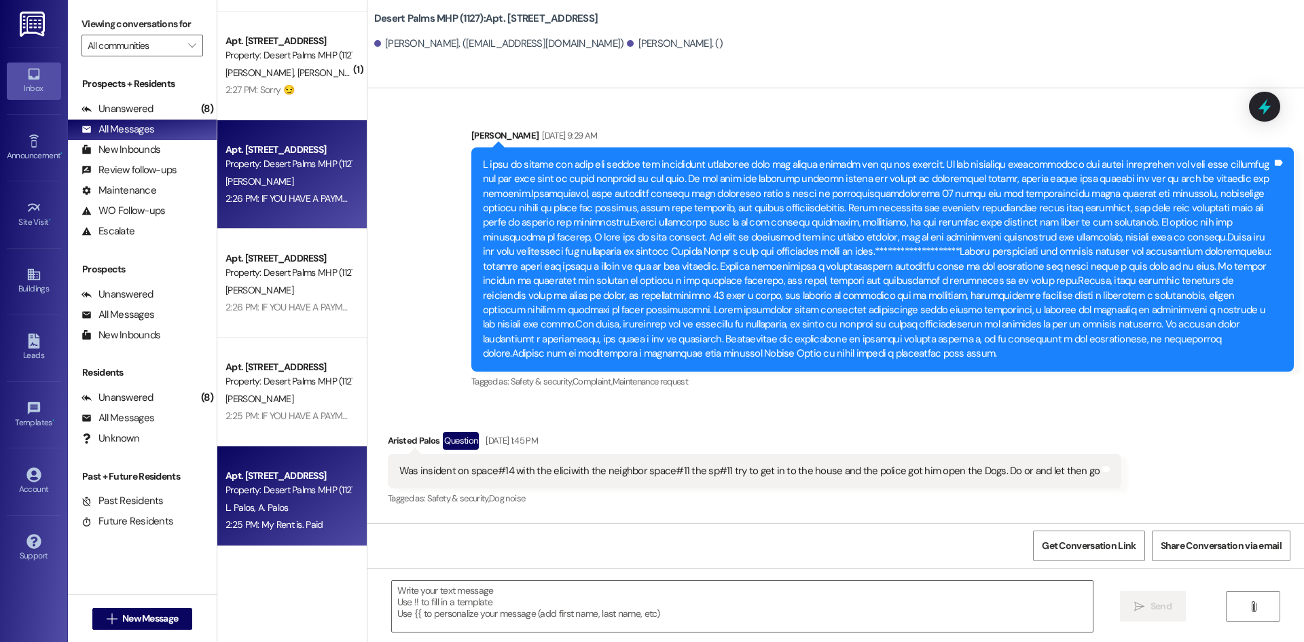
click at [275, 126] on div "Apt. [STREET_ADDRESS] Property: Desert Palms MHP (1127) [PERSON_NAME] 2:26 PM: …" at bounding box center [291, 174] width 149 height 109
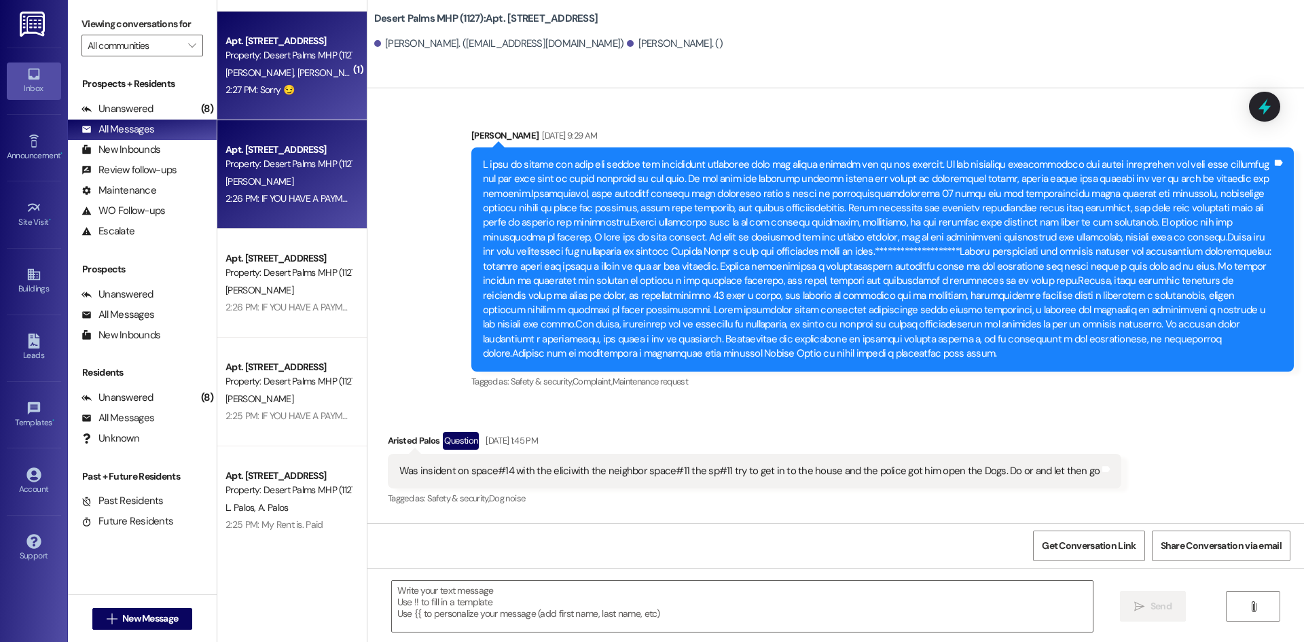
click at [277, 93] on div "2:27 PM: Sorry 😏 2:27 PM: Sorry 😏" at bounding box center [260, 90] width 69 height 12
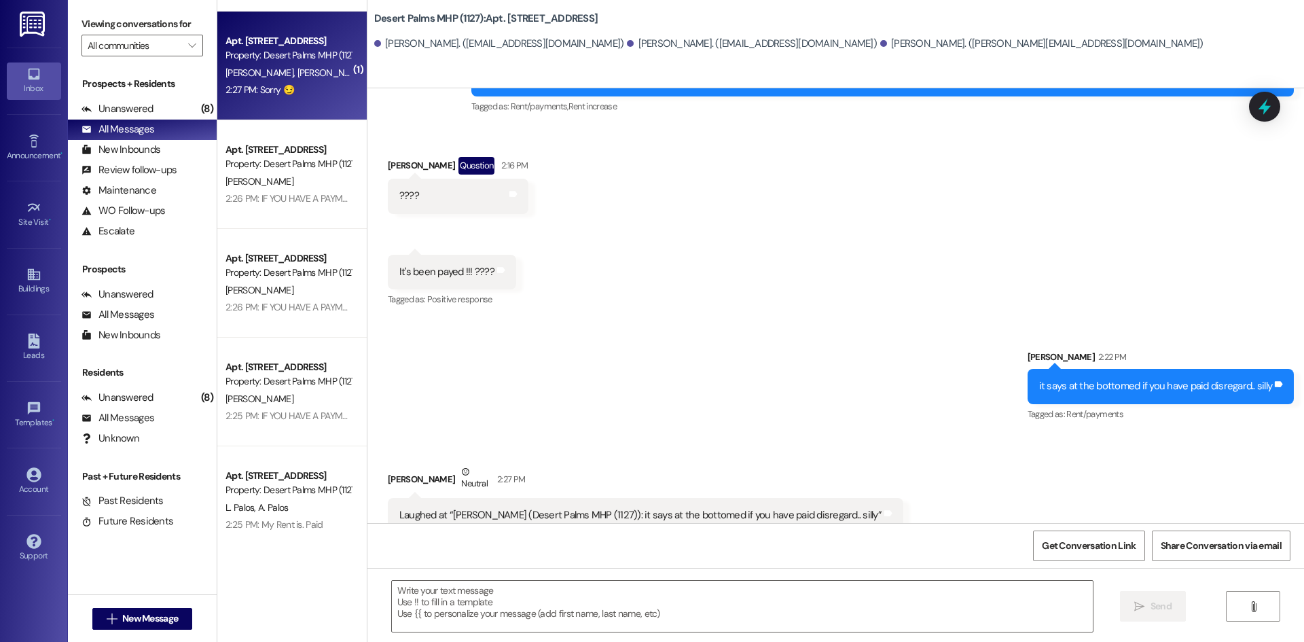
scroll to position [14498, 0]
click at [297, 75] on span "[PERSON_NAME]" at bounding box center [333, 73] width 72 height 12
